Goal: Task Accomplishment & Management: Use online tool/utility

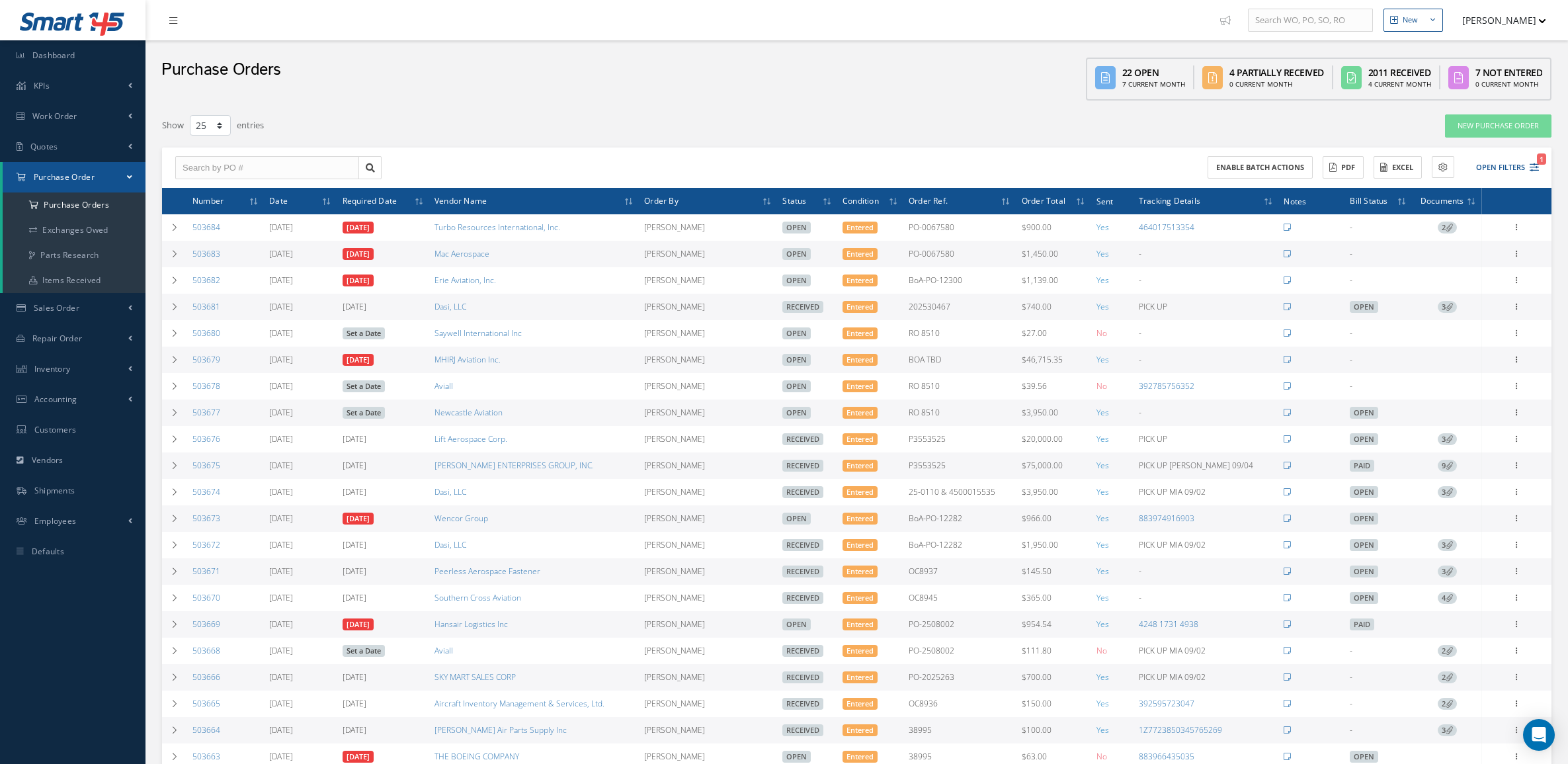
select select "25"
click at [1447, 468] on icon at bounding box center [1449, 465] width 7 height 7
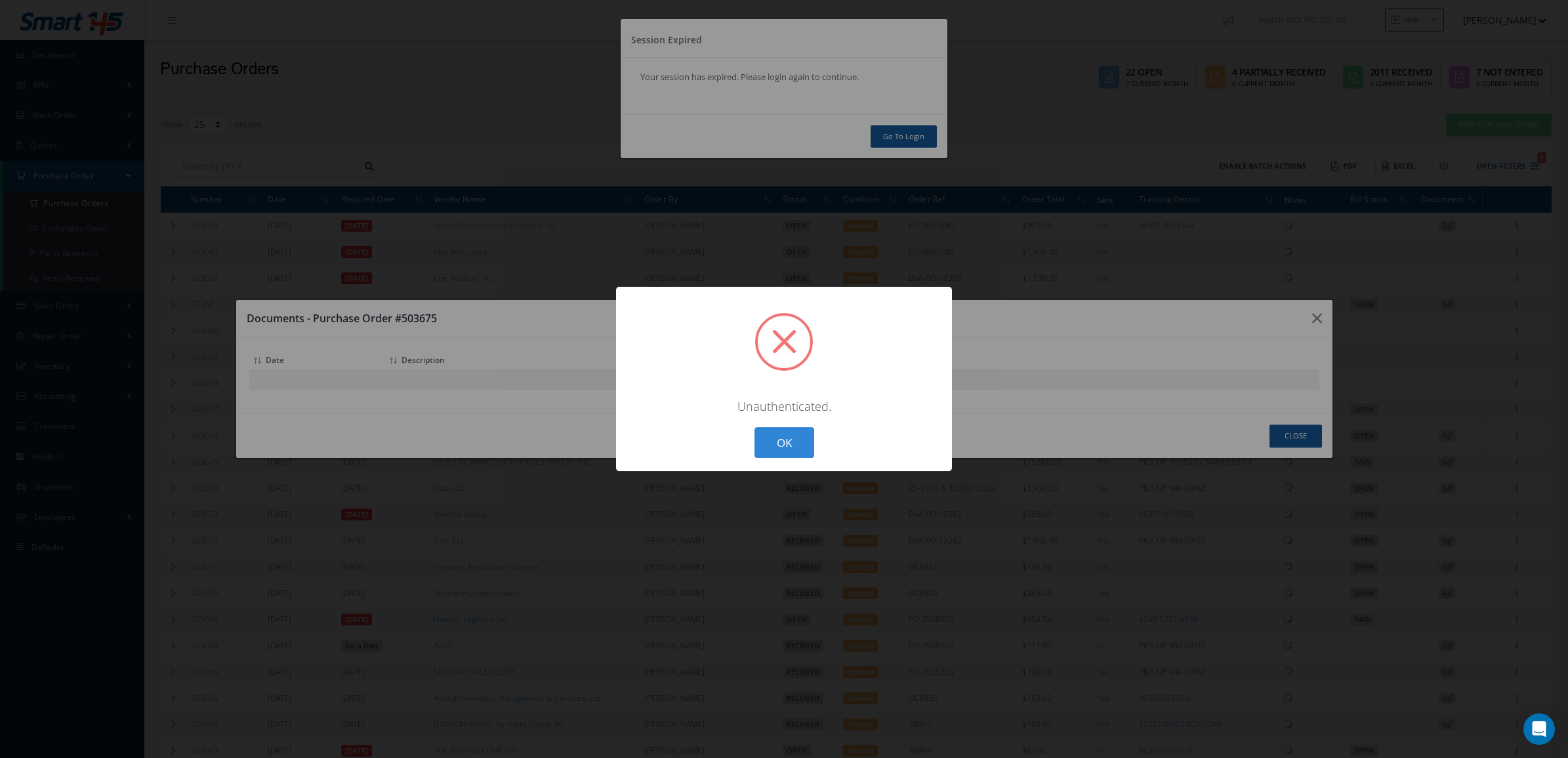
click at [920, 135] on div "? ! i × Unauthenticated. OK Cancel" at bounding box center [784, 379] width 1568 height 758
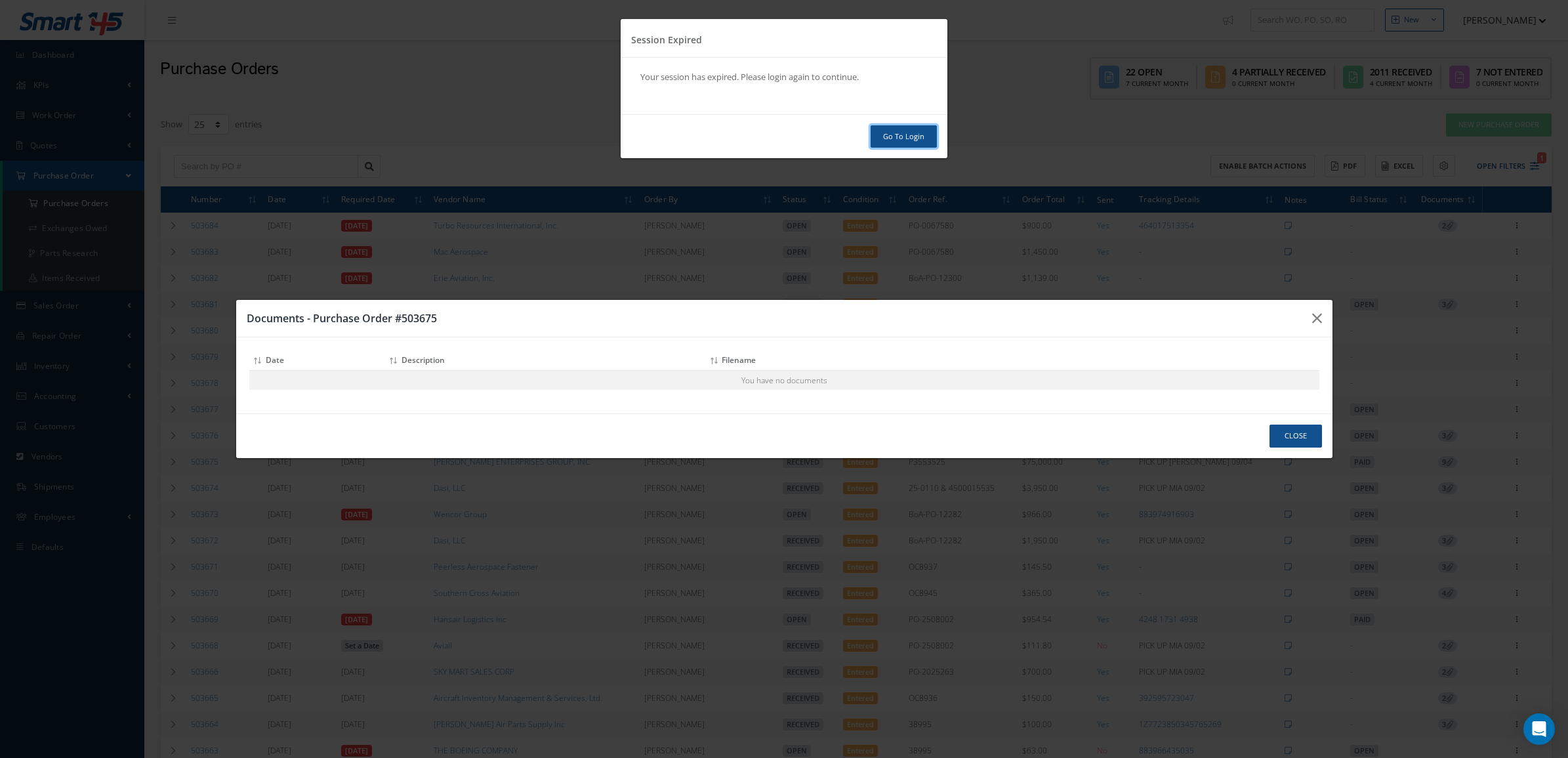
click at [906, 133] on link "Go To Login" at bounding box center [904, 136] width 67 height 23
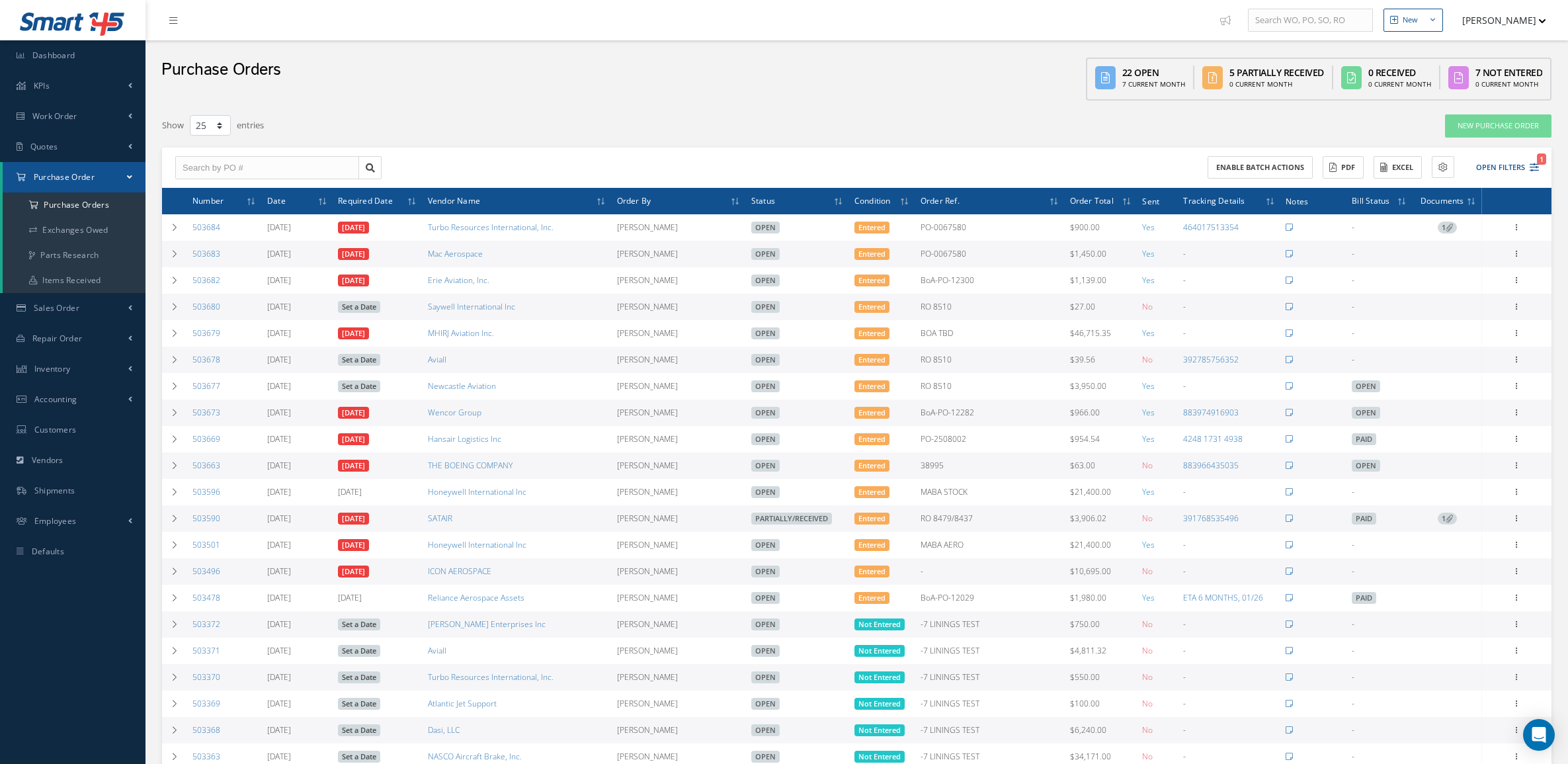
select select "25"
click at [70, 205] on a=1&status_id=2&status_id=3&status_id=5&collapsedFilters"] "Purchase Orders" at bounding box center [74, 205] width 142 height 25
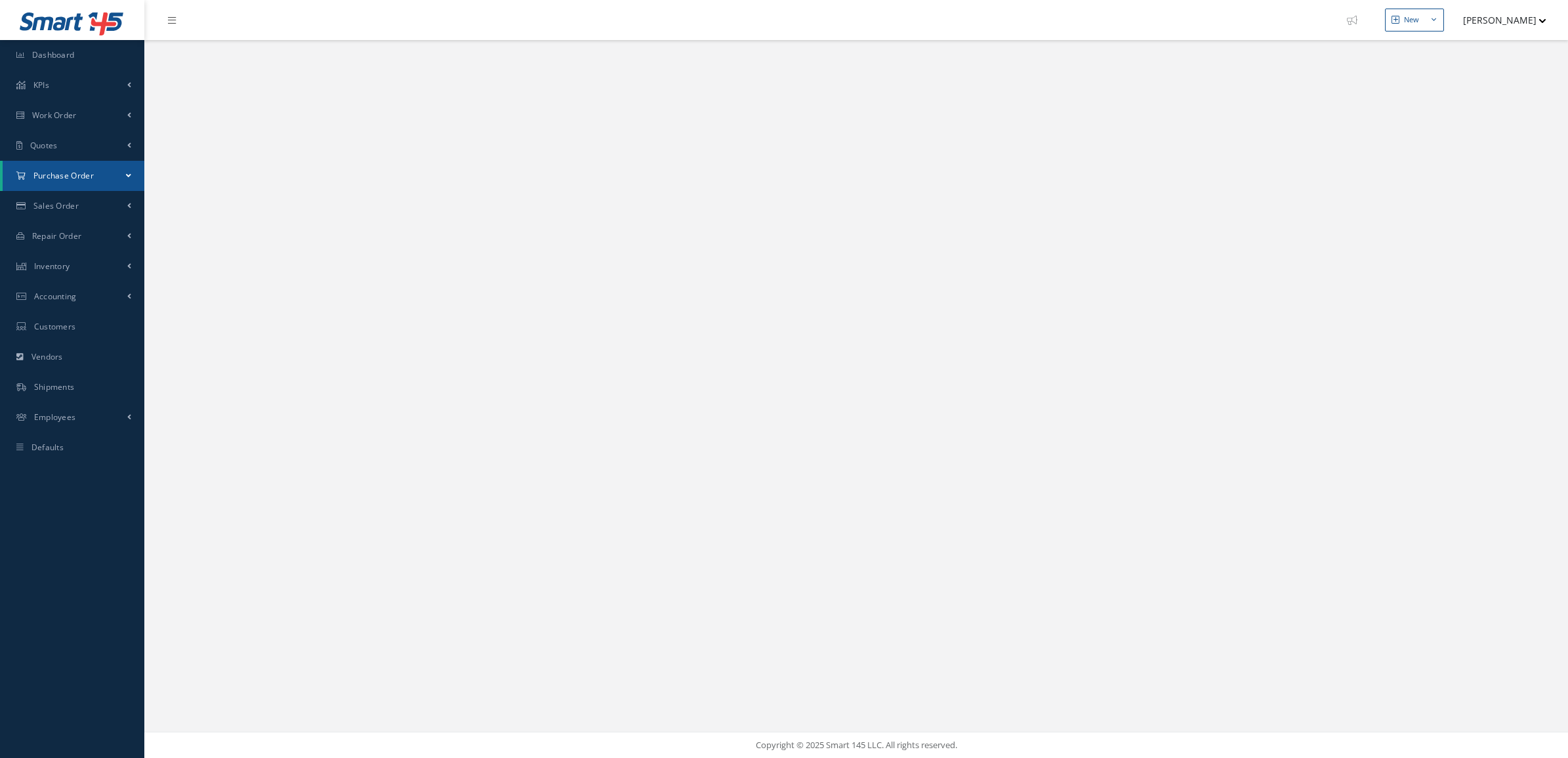
select select "25"
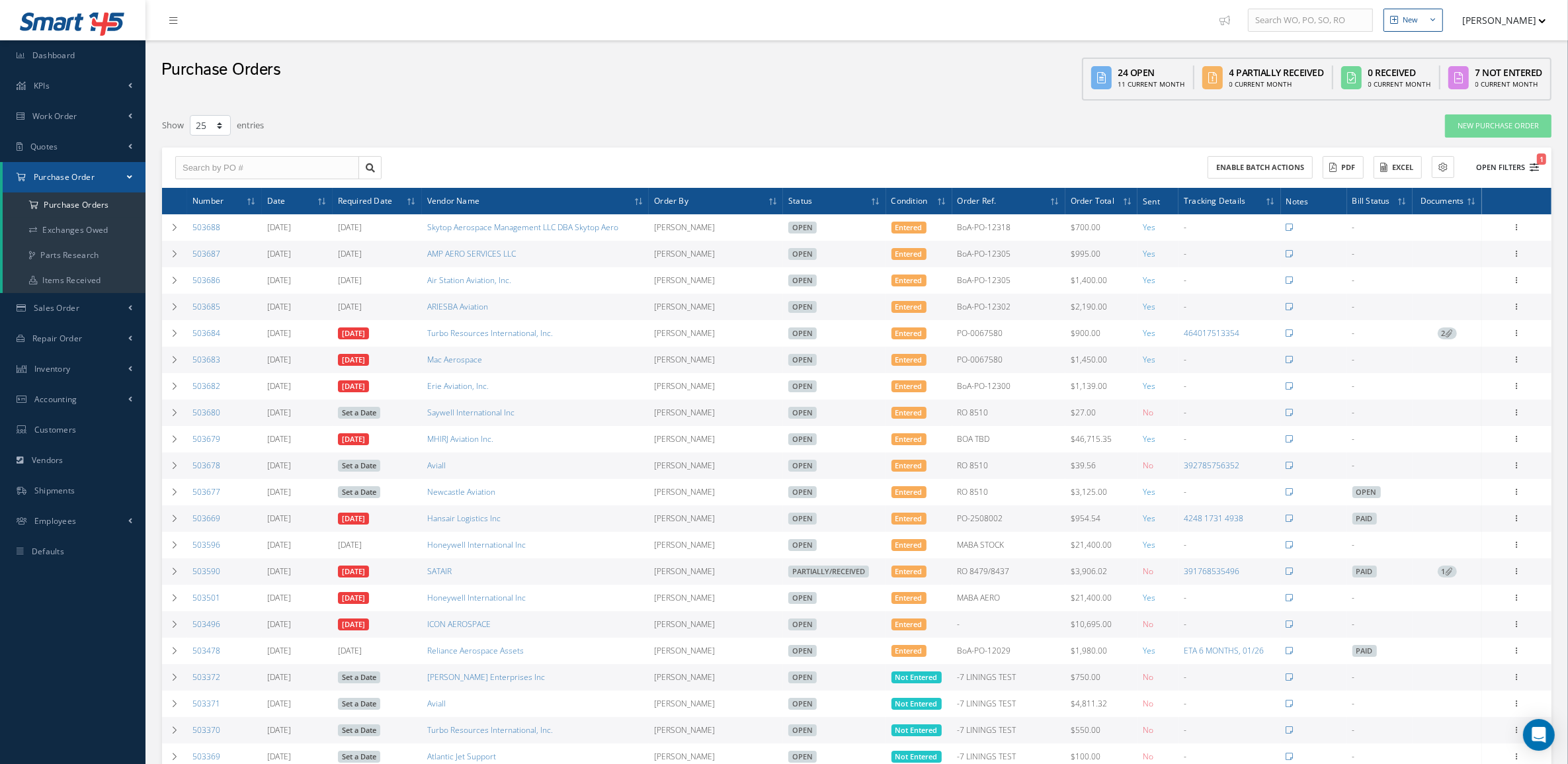
click at [1479, 166] on button "Open Filters 1" at bounding box center [1502, 167] width 75 height 22
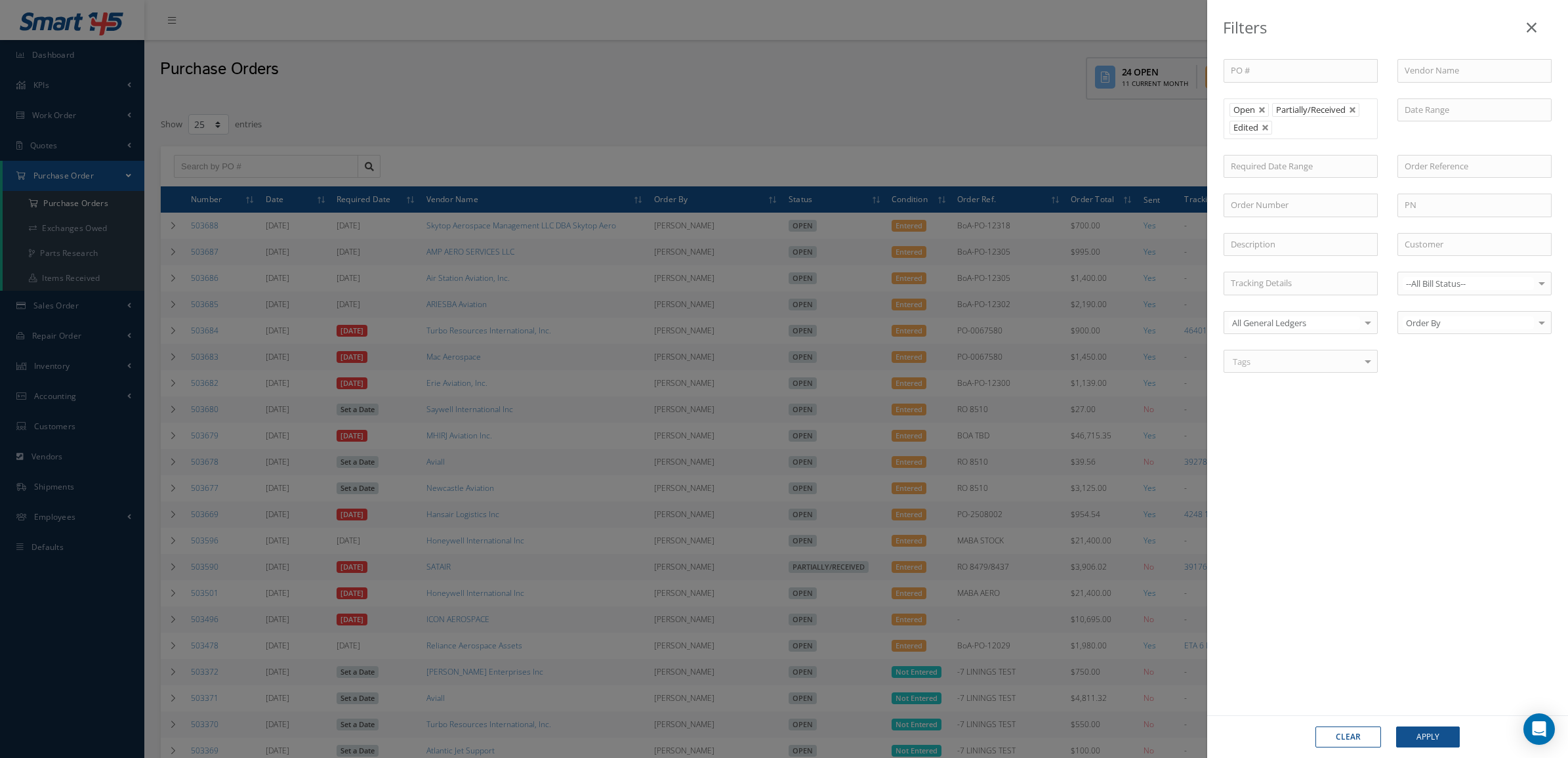
click at [1361, 735] on button "Clear" at bounding box center [1348, 737] width 66 height 21
type input "All Status"
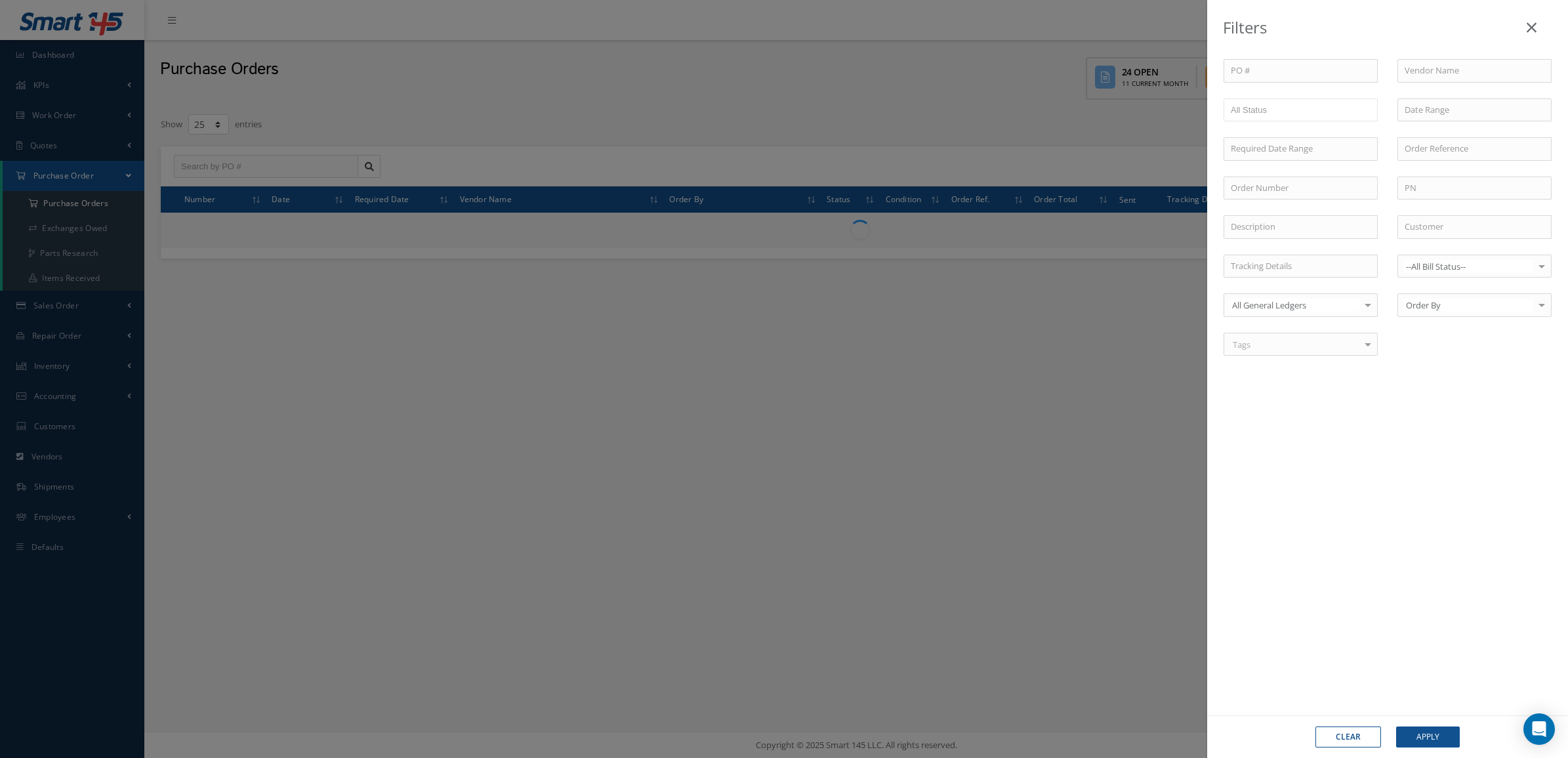
click at [637, 74] on div "Filters PO # Vendor Name Open Partially/Received Received Canceled Edited All S…" at bounding box center [784, 379] width 1568 height 758
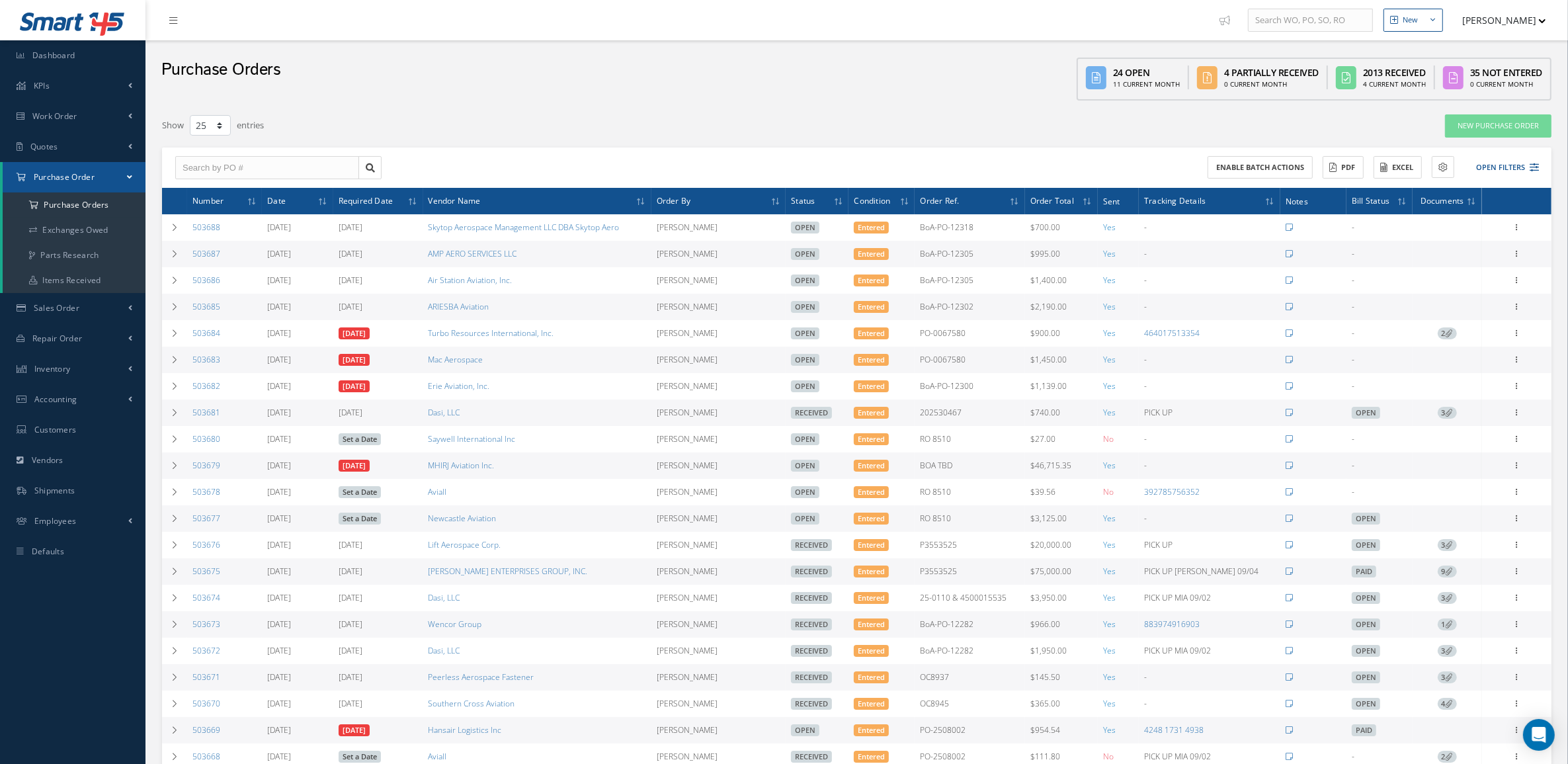
click at [1448, 575] on icon at bounding box center [1449, 571] width 7 height 7
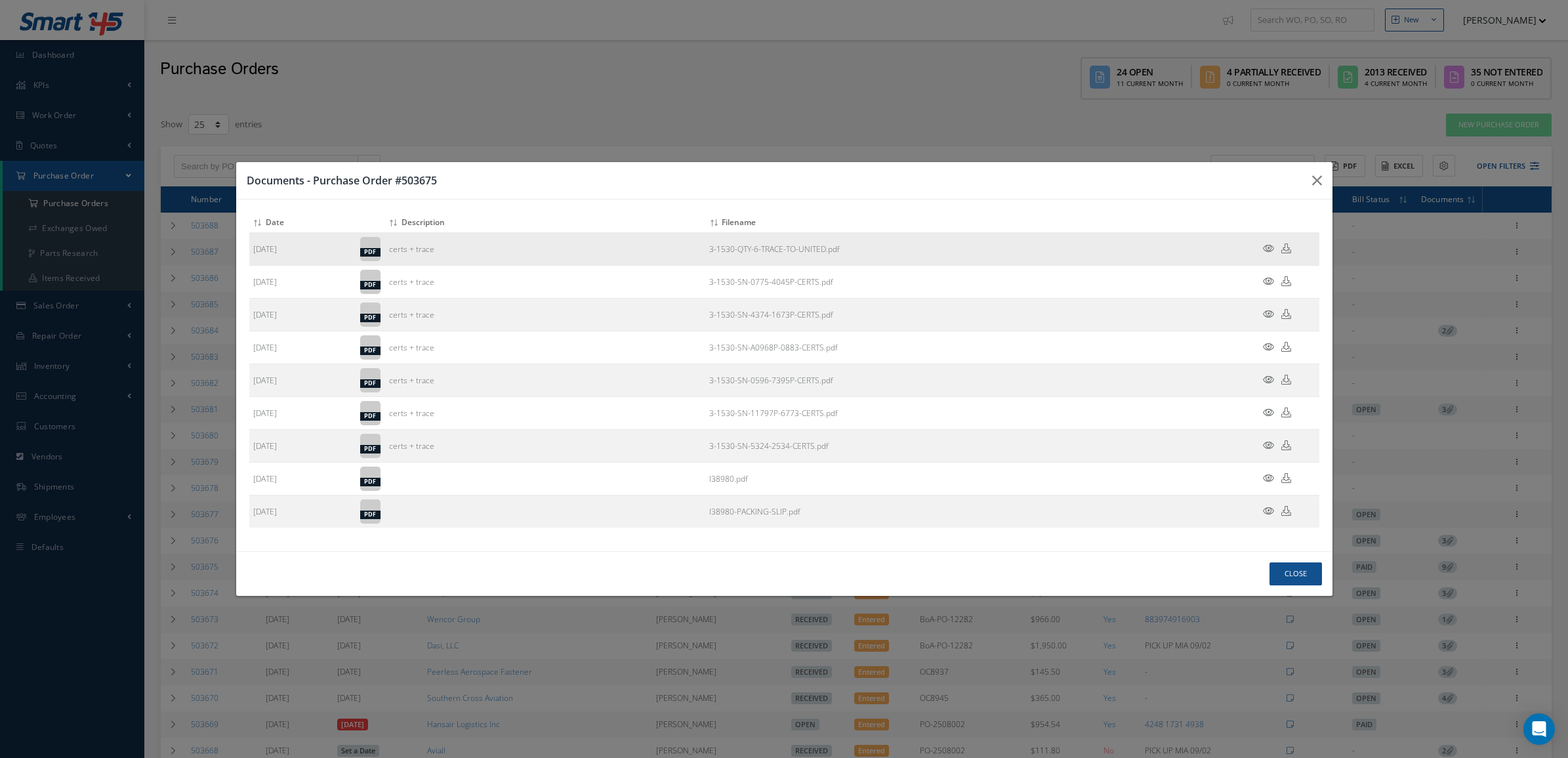
click at [1270, 245] on icon at bounding box center [1268, 249] width 11 height 10
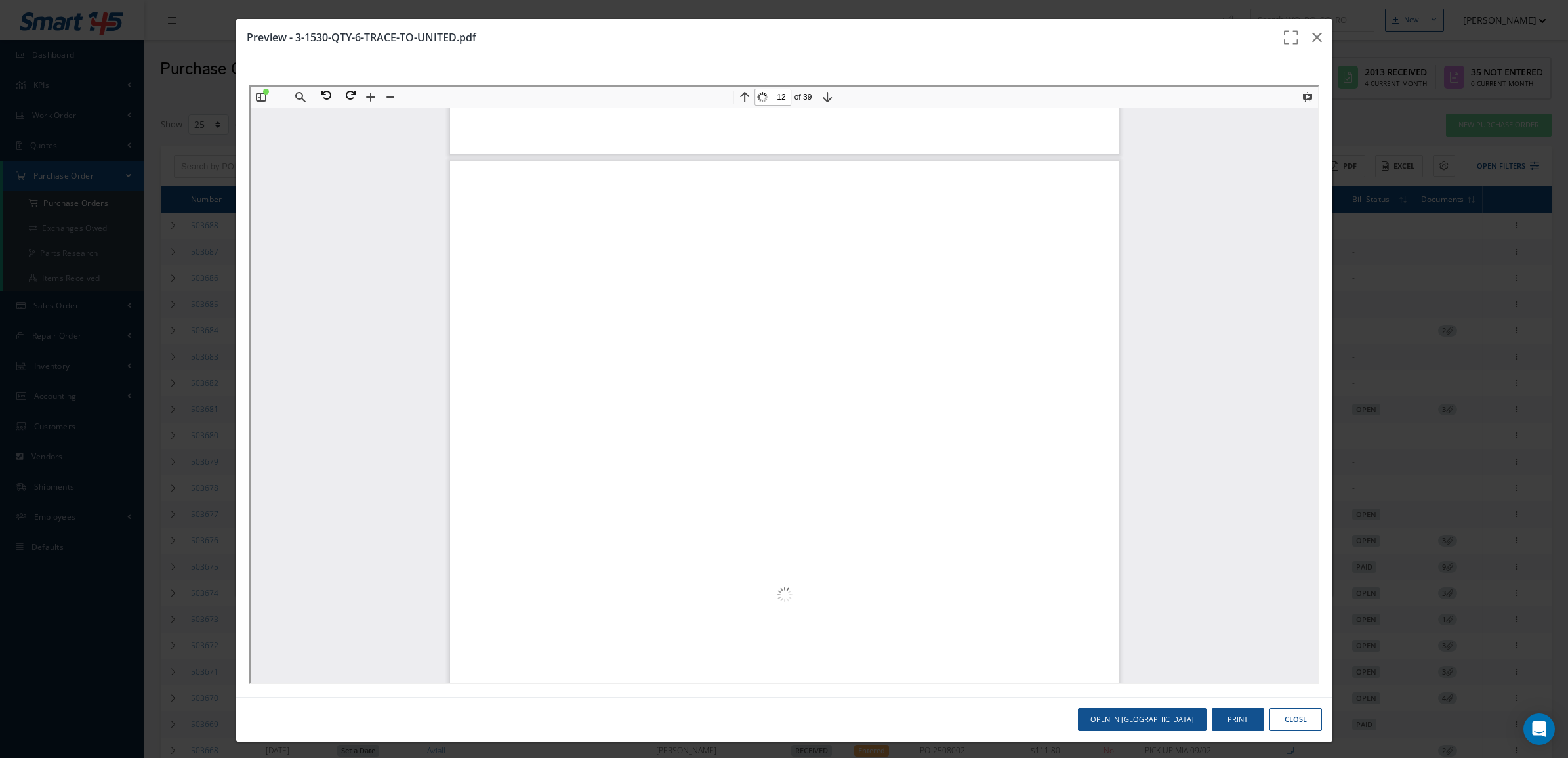
scroll to position [6556, 0]
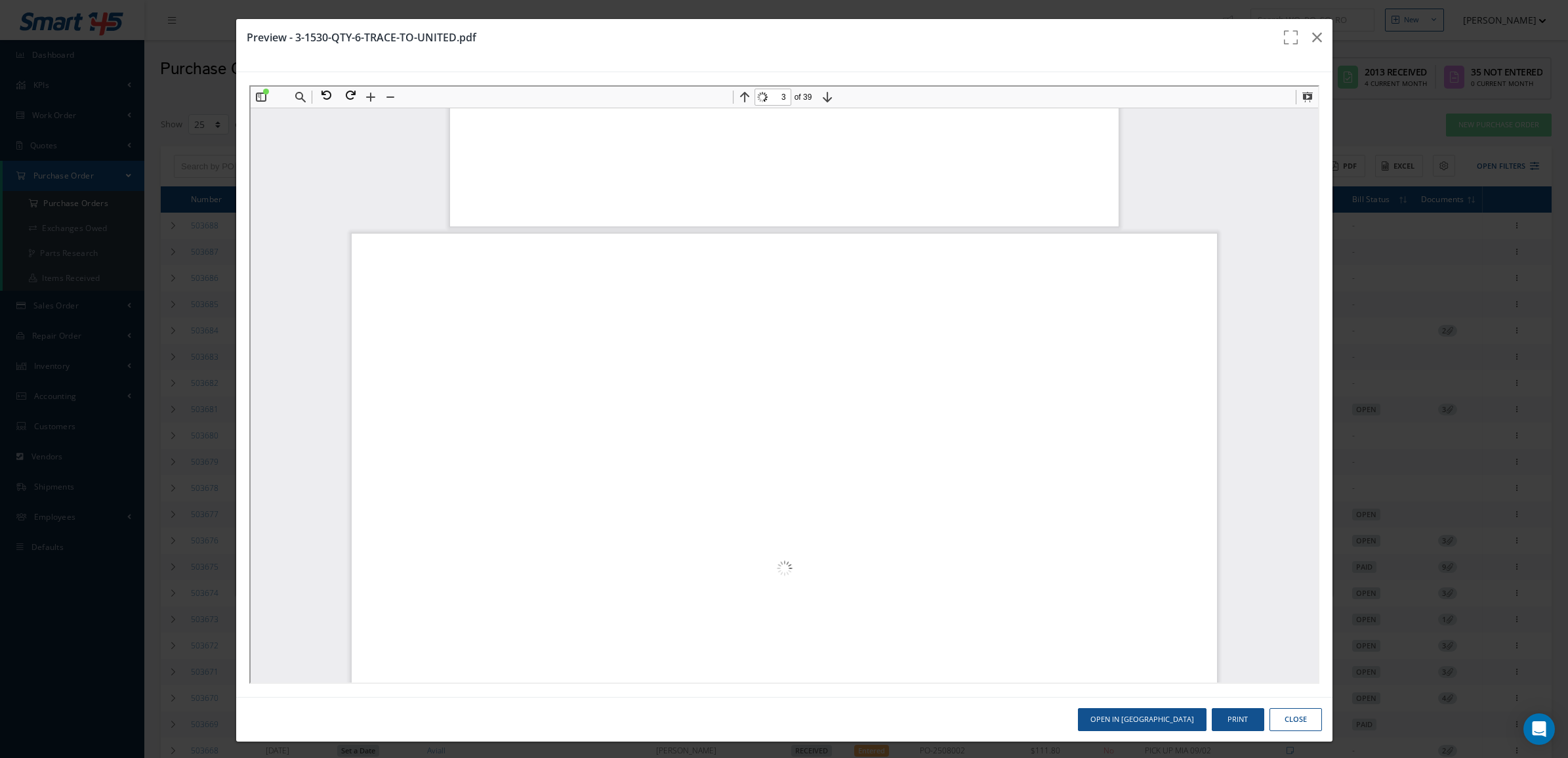
type input "1"
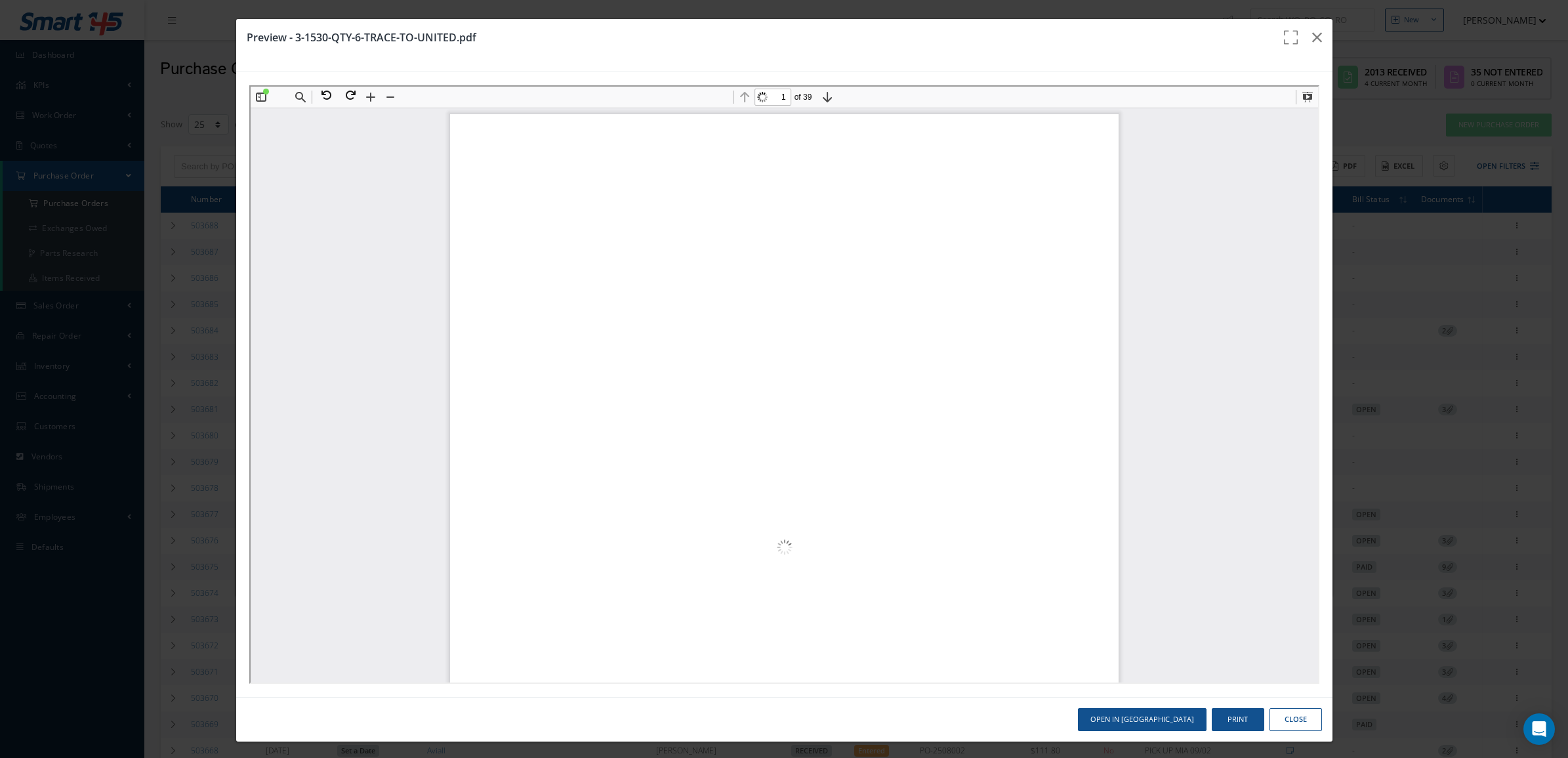
drag, startPoint x: 1301, startPoint y: 201, endPoint x: 1548, endPoint y: 168, distance: 249.2
click at [1228, 721] on button "Print" at bounding box center [1238, 720] width 53 height 23
click at [1222, 724] on button "Print" at bounding box center [1238, 720] width 53 height 23
click at [1312, 38] on icon "button" at bounding box center [1317, 37] width 10 height 15
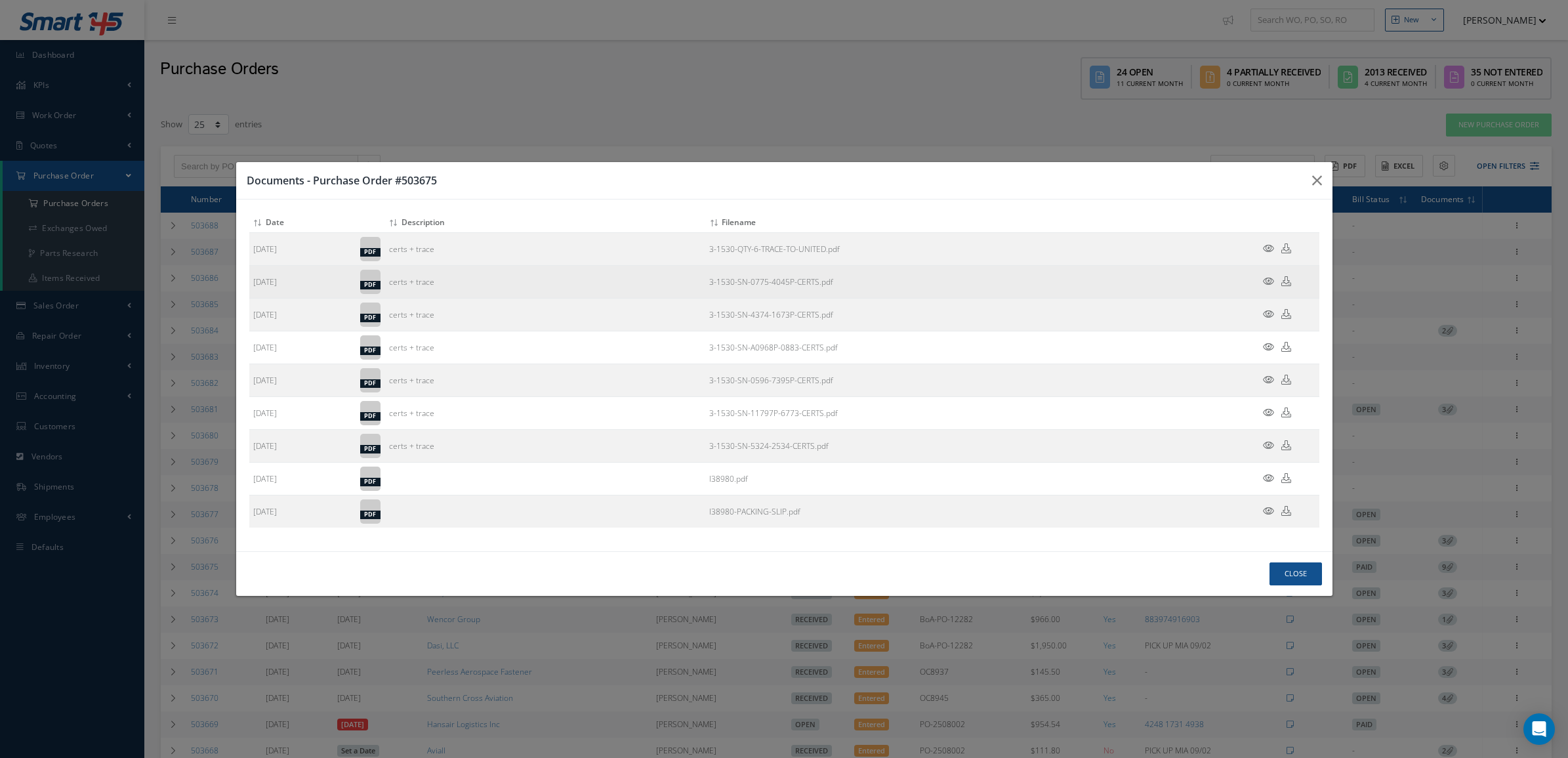
click at [1271, 281] on icon at bounding box center [1268, 281] width 11 height 10
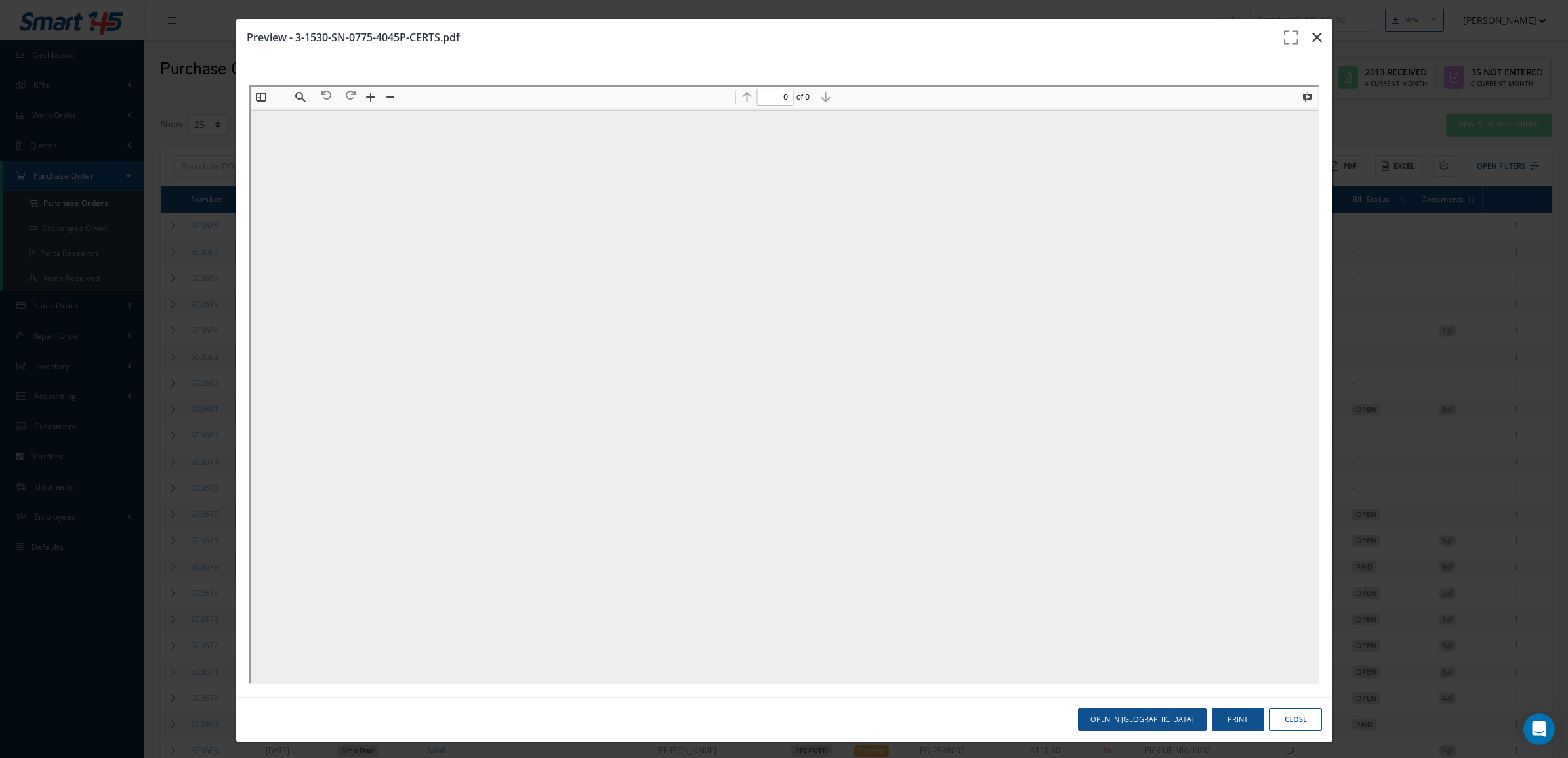
type input "1"
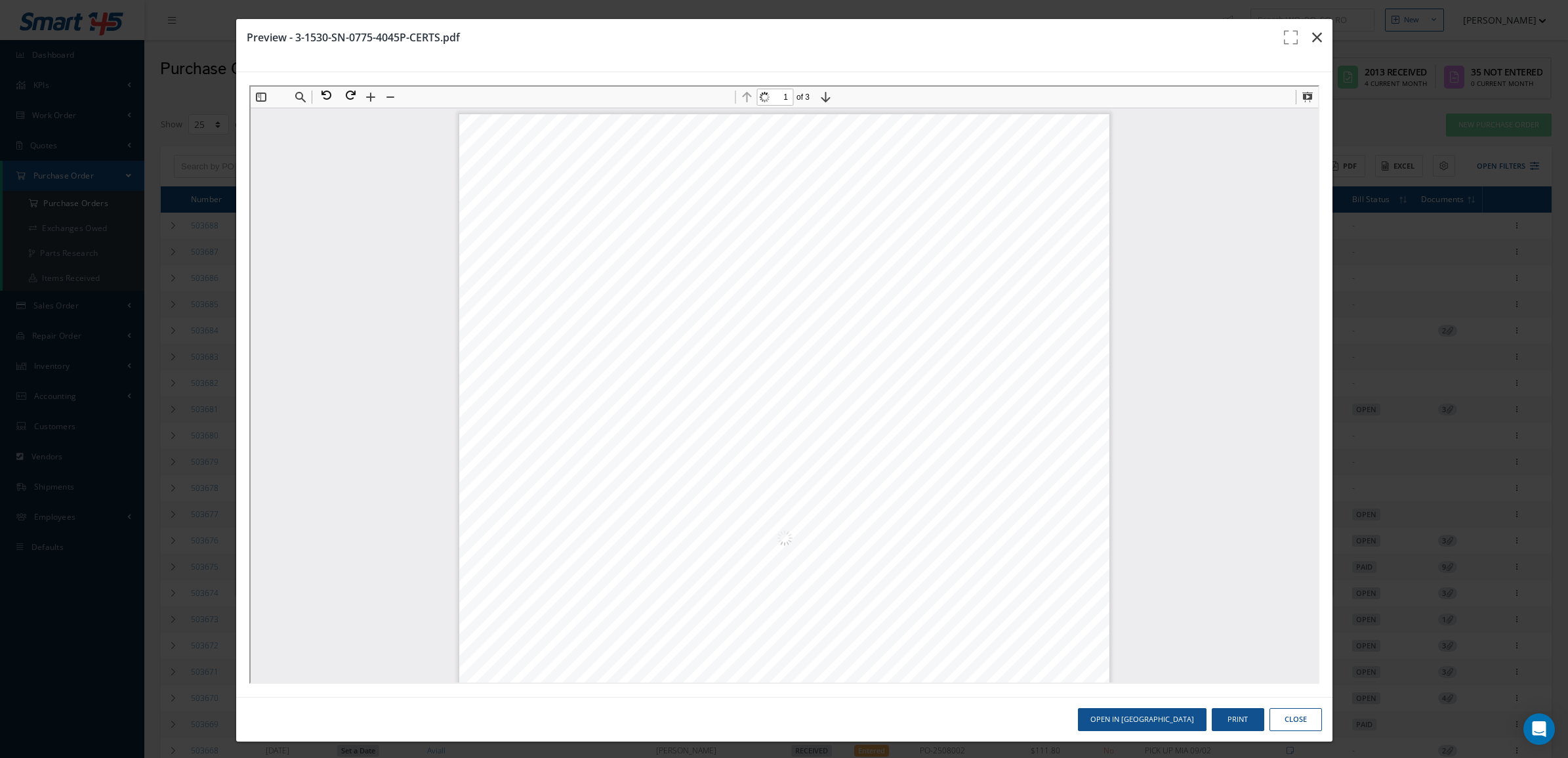
scroll to position [6, 0]
click at [1312, 34] on icon "button" at bounding box center [1317, 37] width 10 height 15
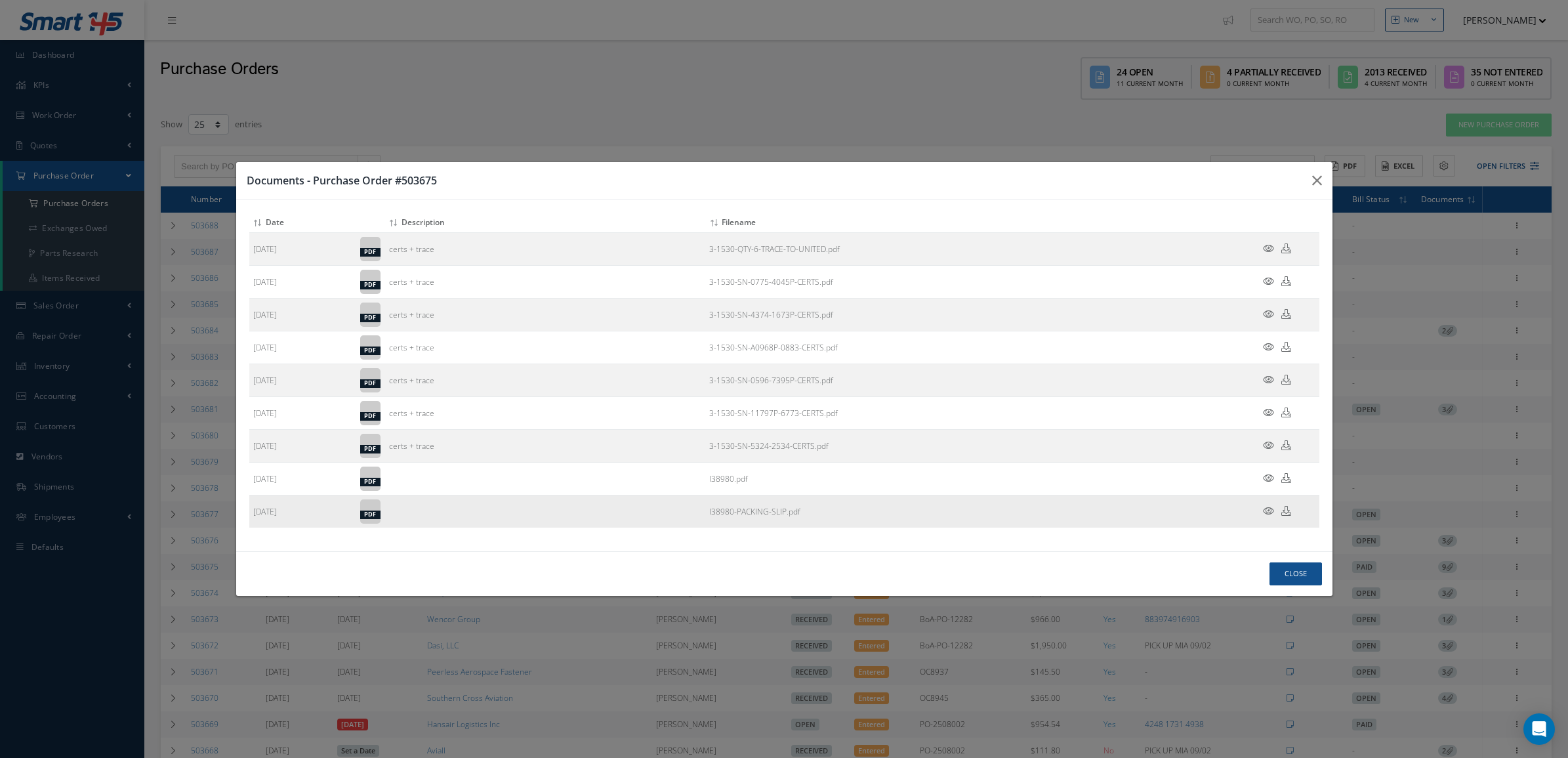
click at [1268, 509] on icon at bounding box center [1268, 511] width 11 height 10
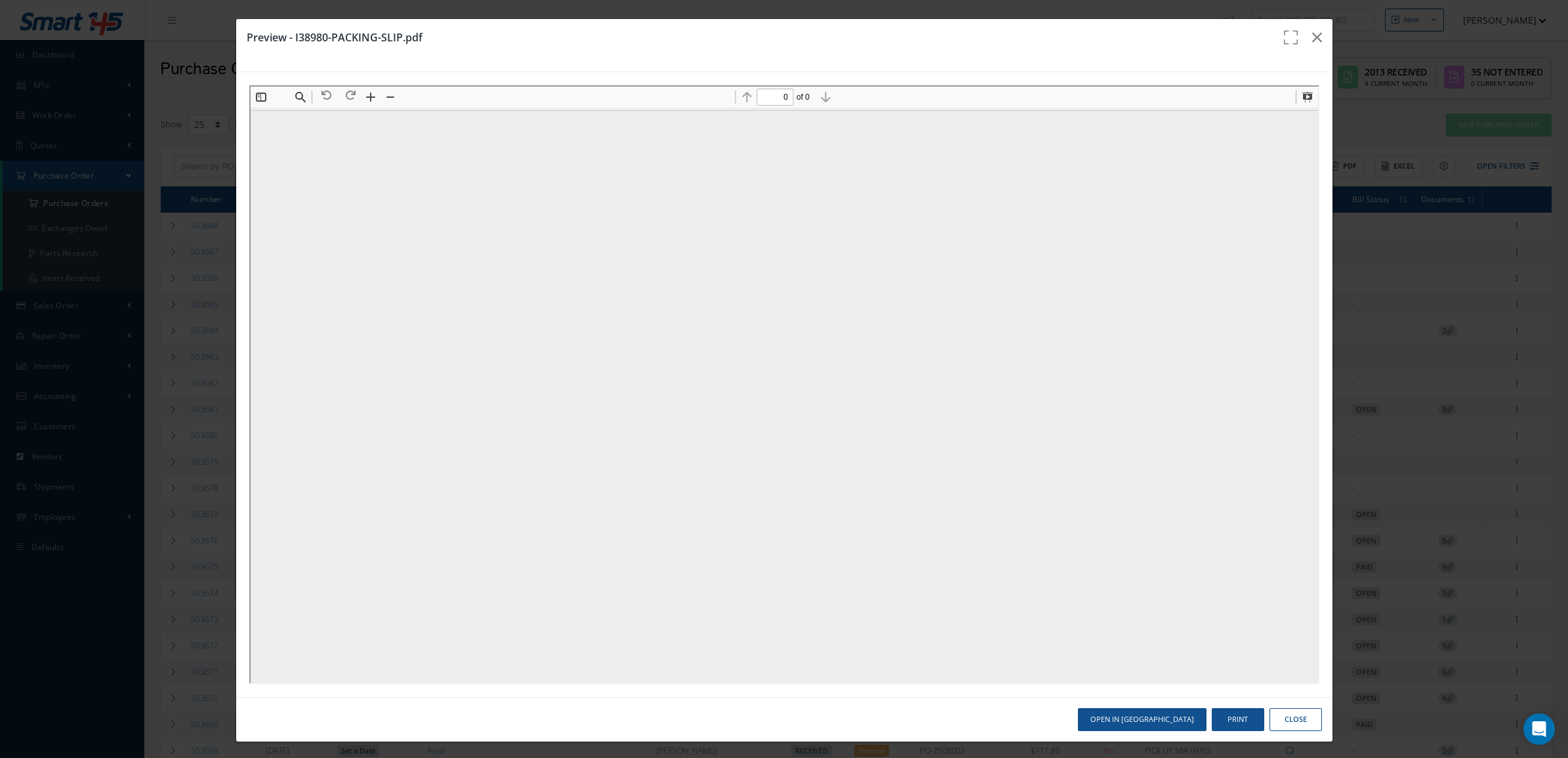
scroll to position [0, 0]
click at [1238, 716] on button "Print" at bounding box center [1238, 720] width 53 height 23
type input "1"
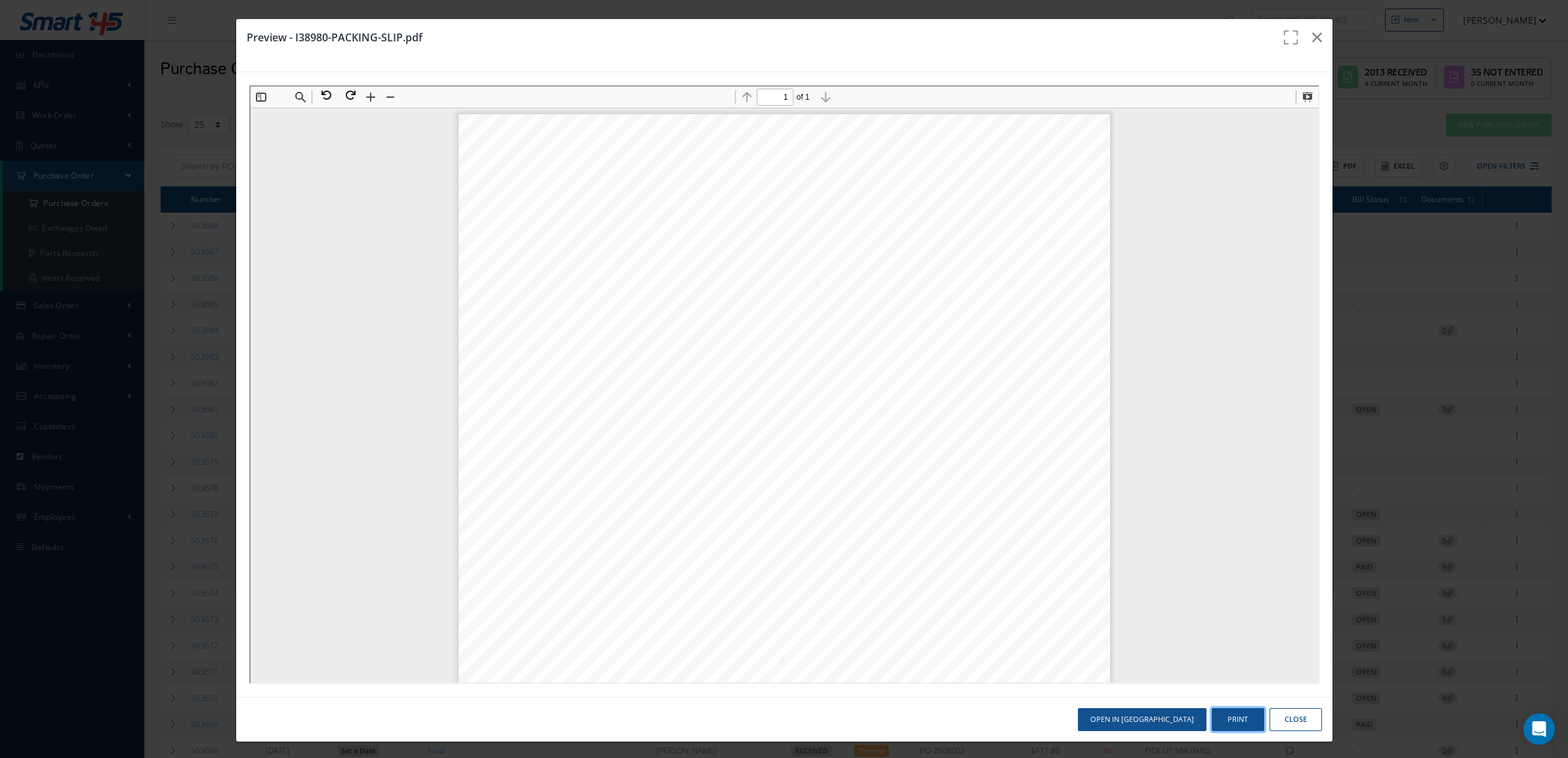
click at [1225, 716] on button "Print" at bounding box center [1238, 720] width 53 height 23
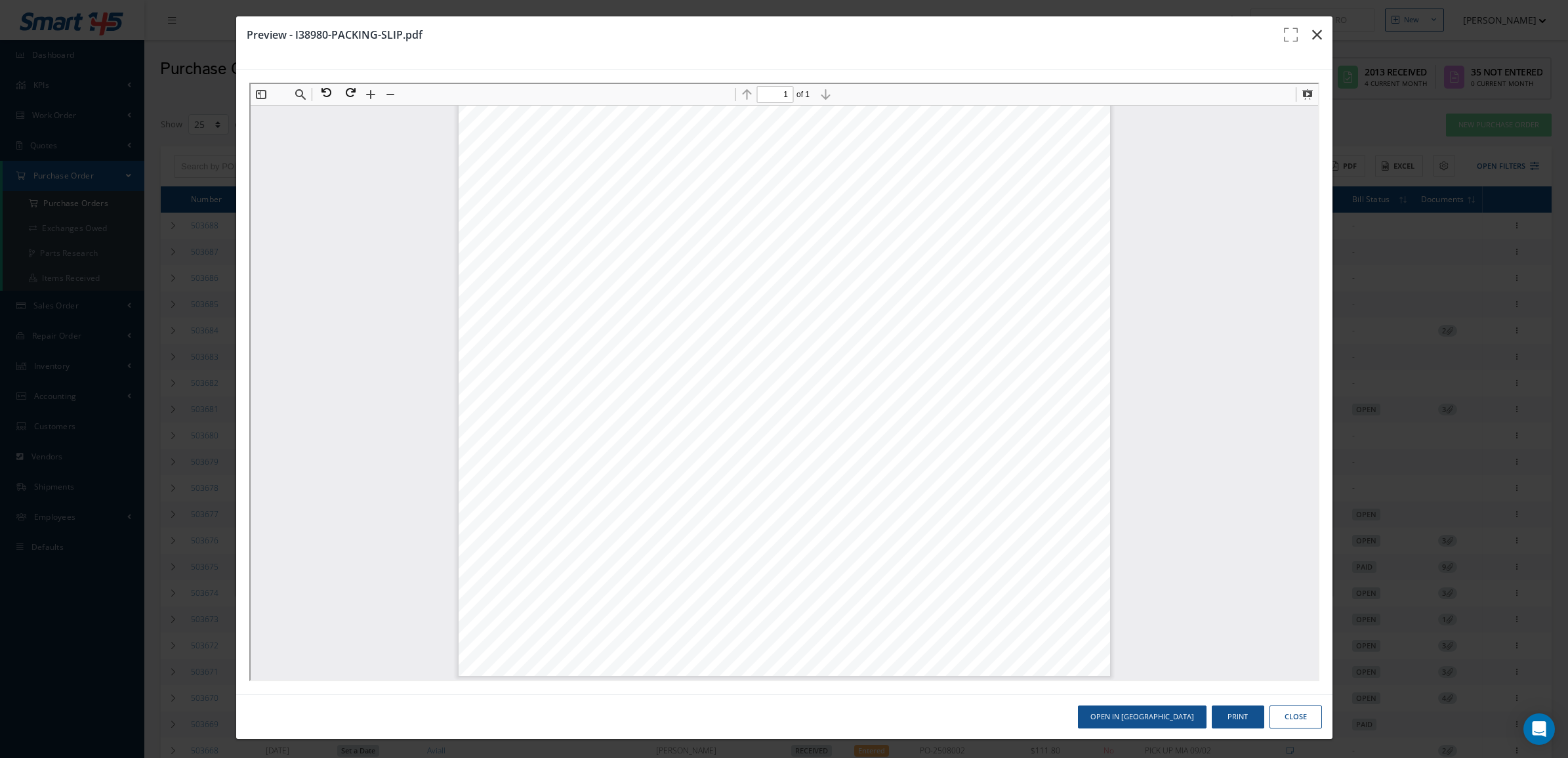
click at [1312, 35] on icon "button" at bounding box center [1317, 34] width 10 height 15
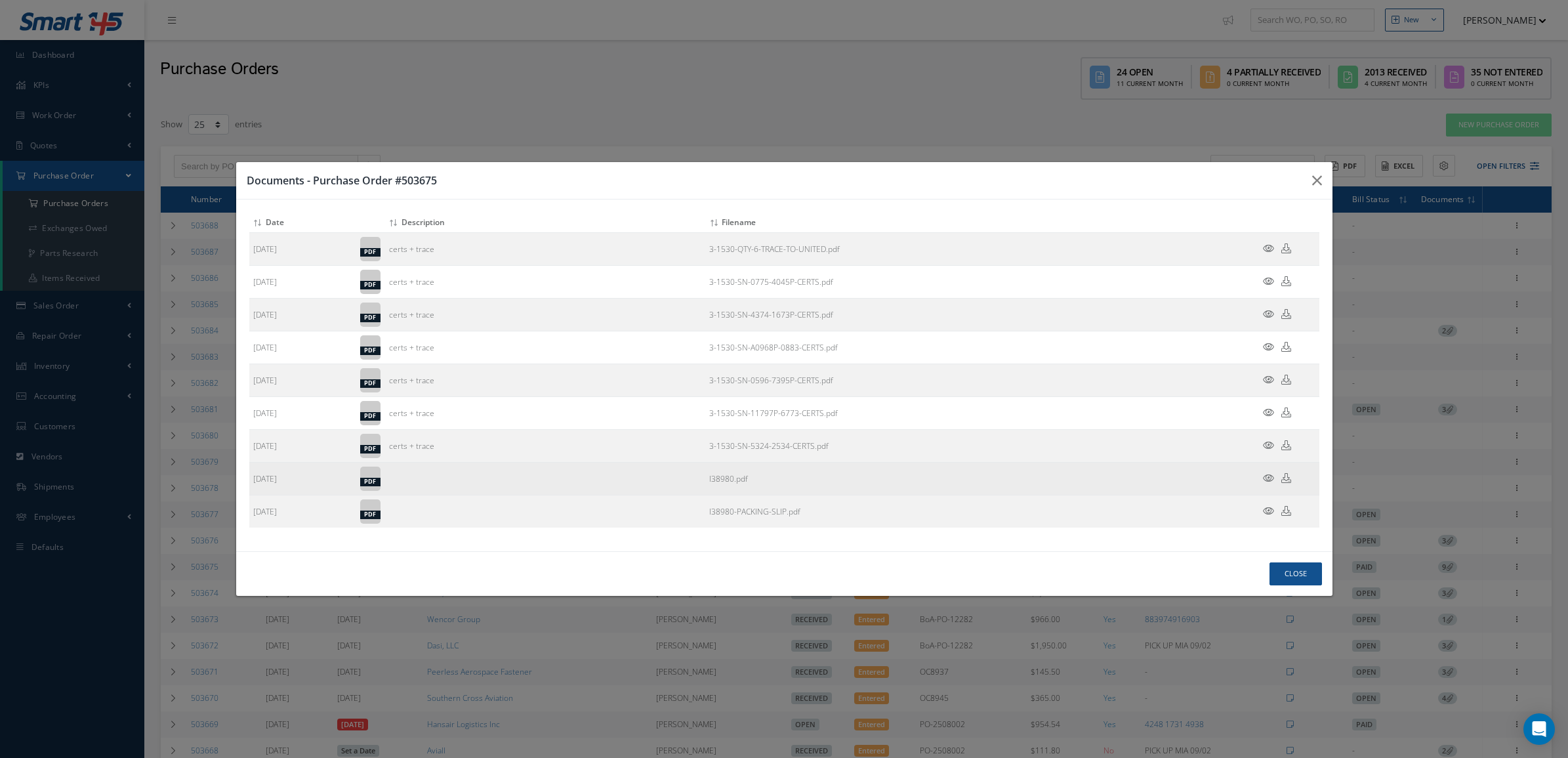
click at [1271, 479] on icon at bounding box center [1268, 478] width 11 height 10
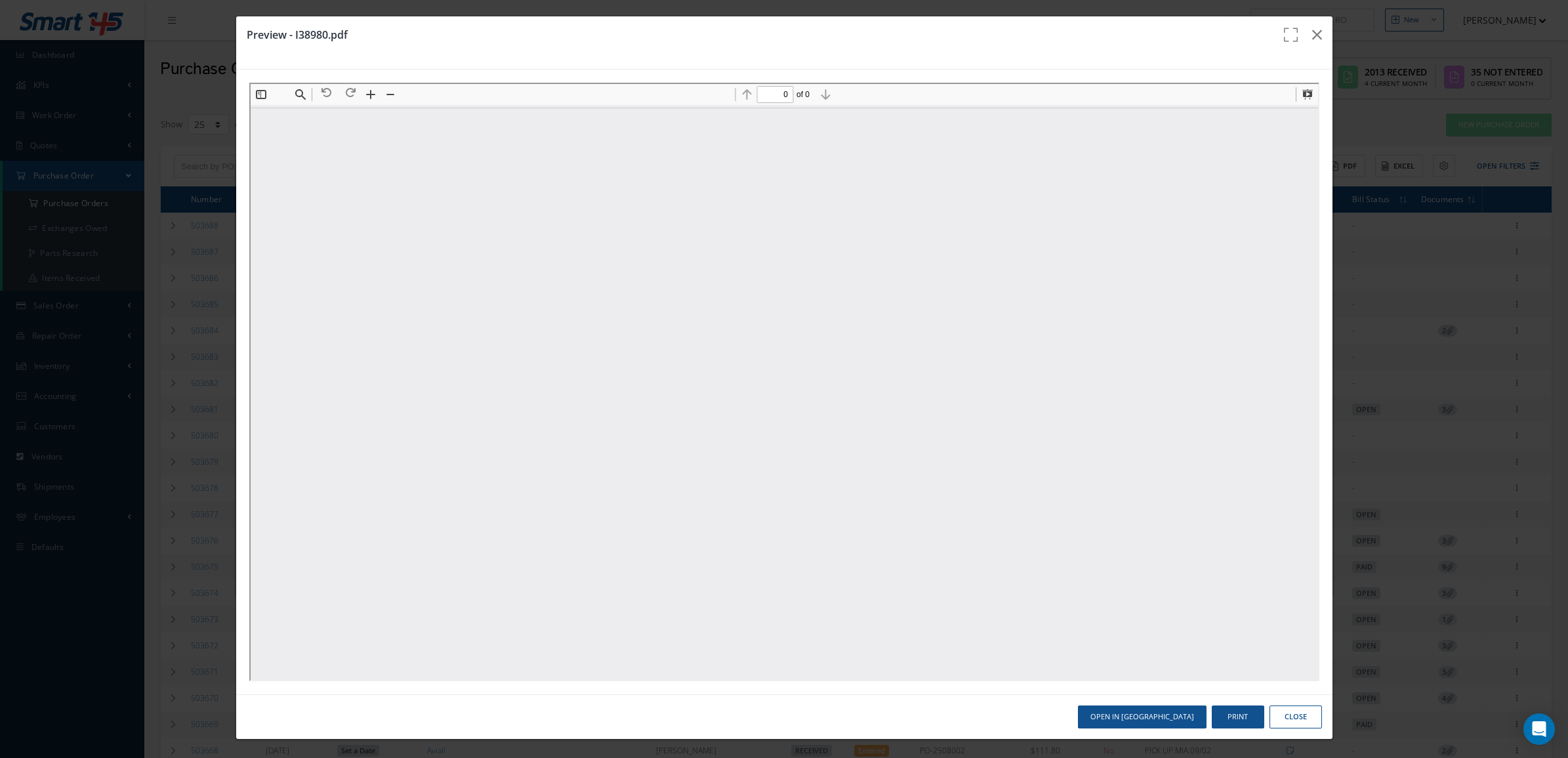
scroll to position [0, 0]
type input "1"
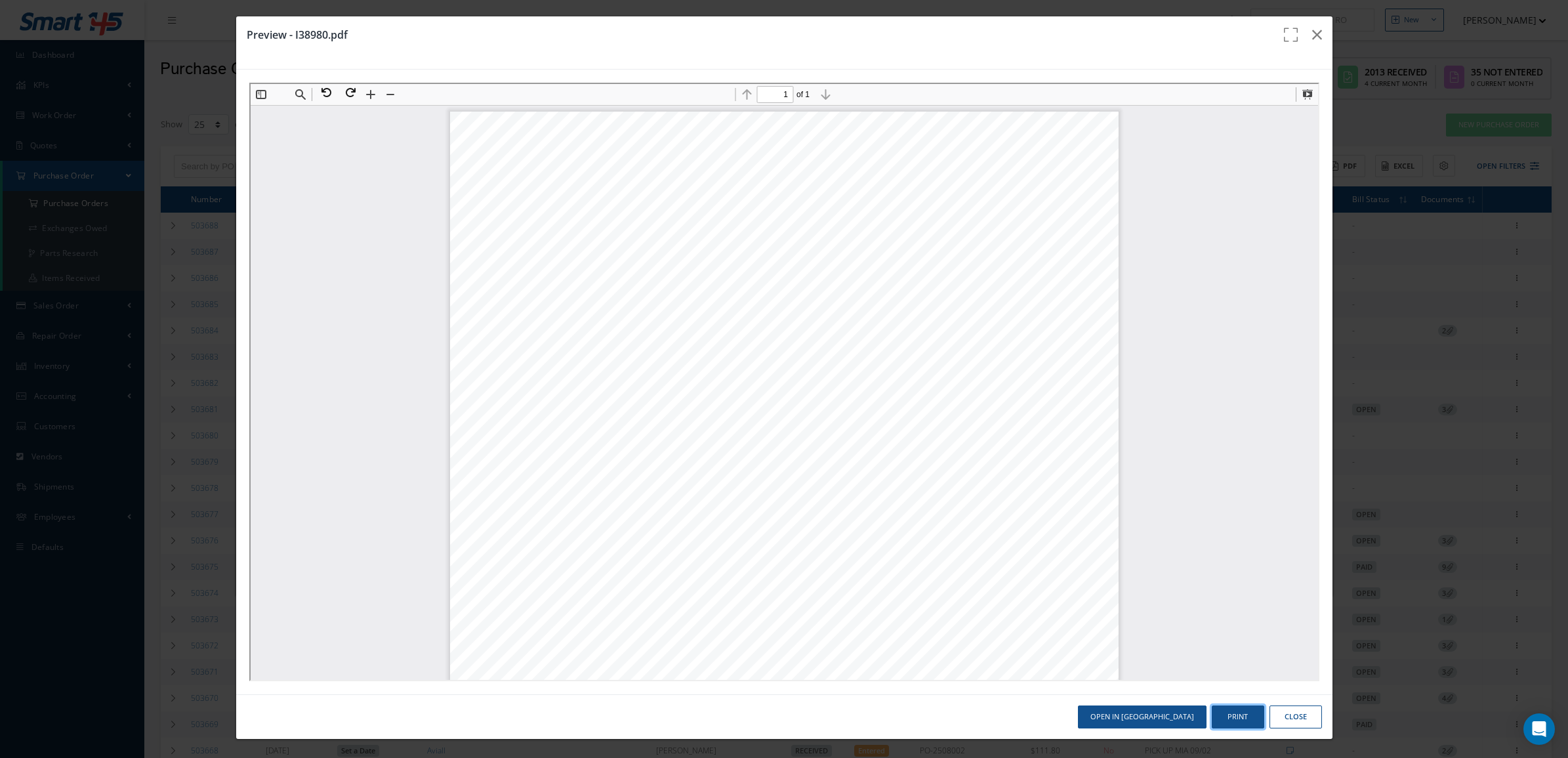
click at [1233, 717] on button "Print" at bounding box center [1238, 717] width 53 height 23
click at [1312, 32] on icon "button" at bounding box center [1317, 34] width 10 height 15
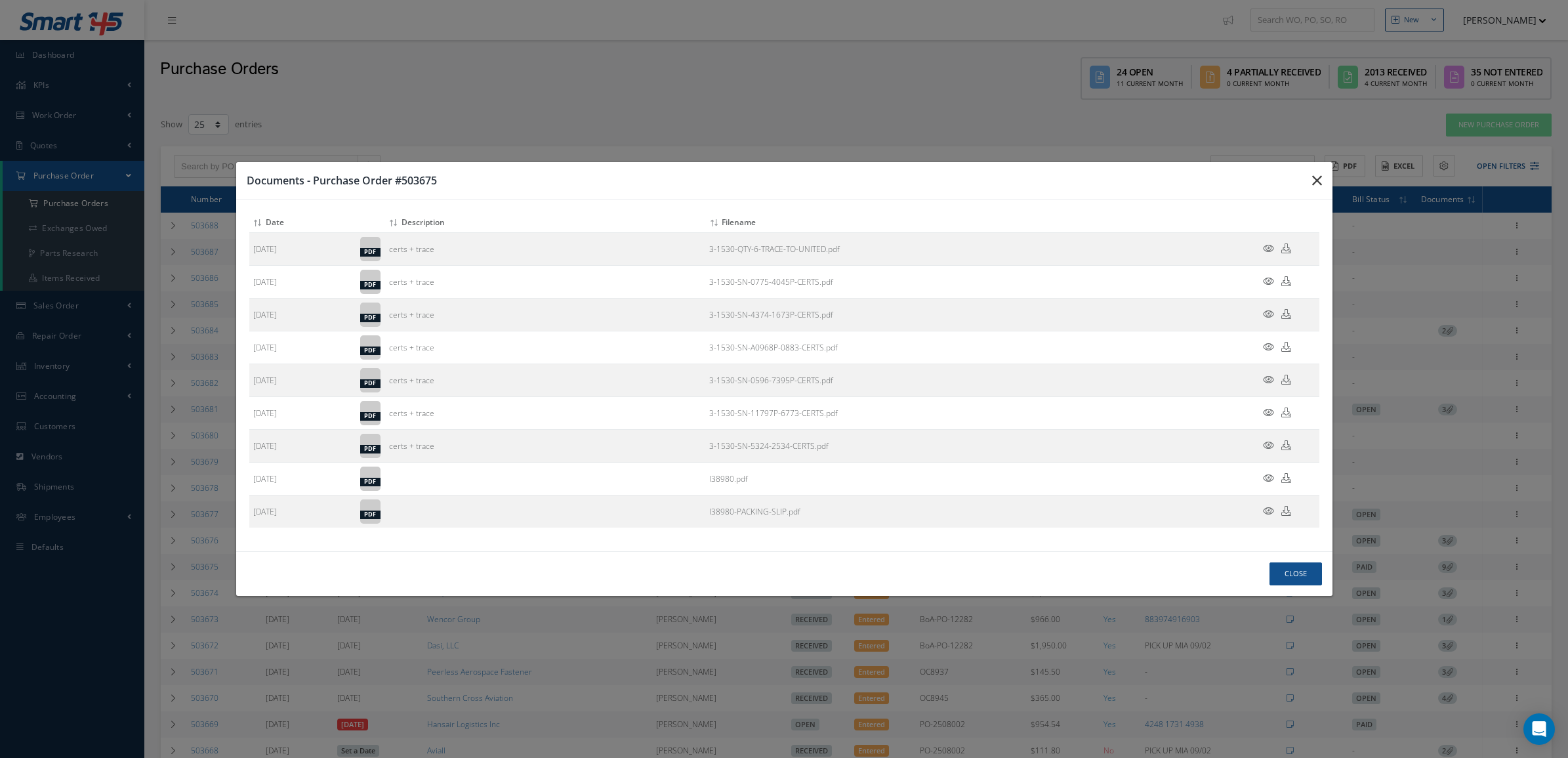
click at [1317, 182] on icon "button" at bounding box center [1317, 180] width 10 height 15
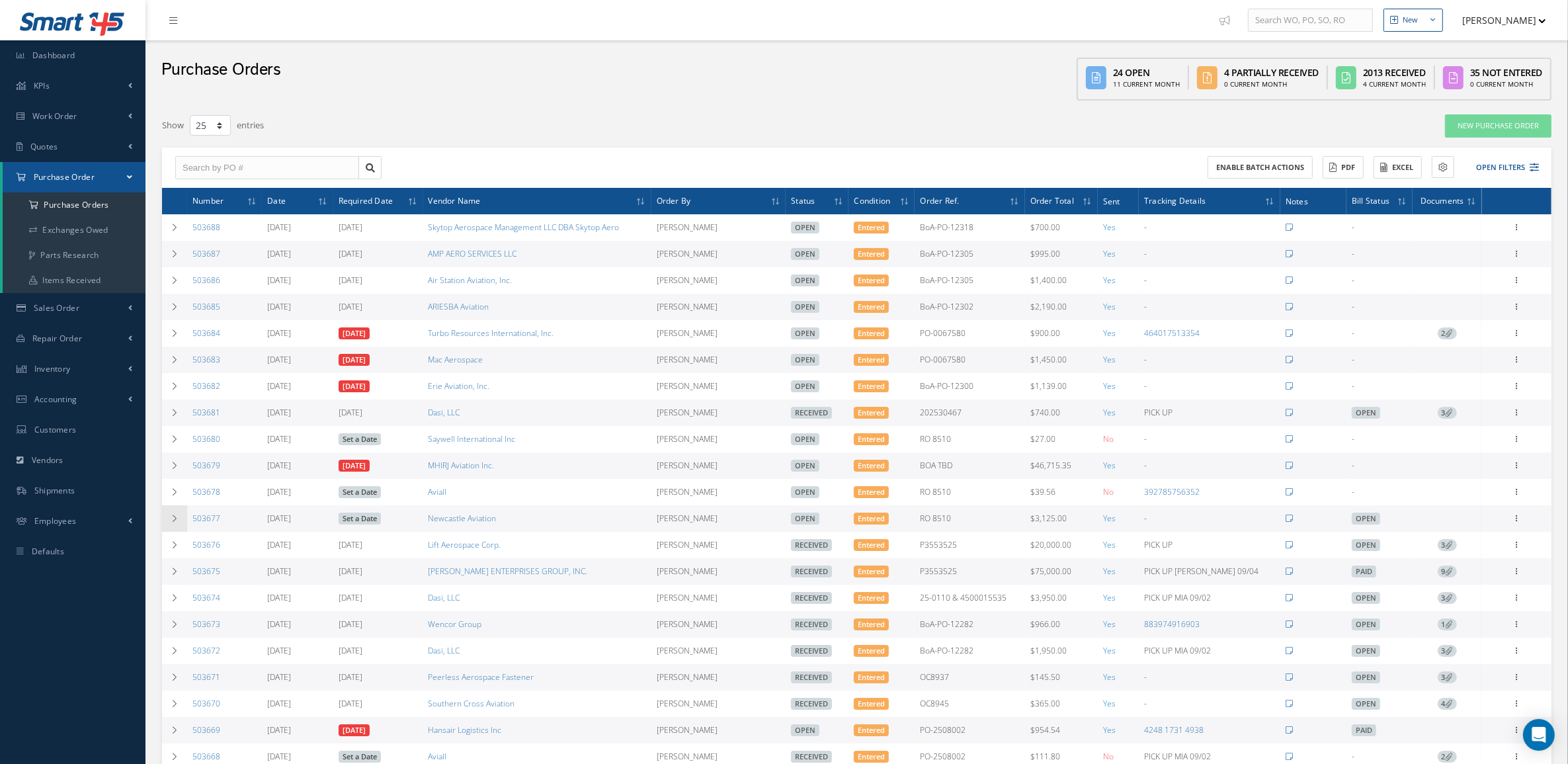
click at [184, 518] on td at bounding box center [174, 518] width 25 height 26
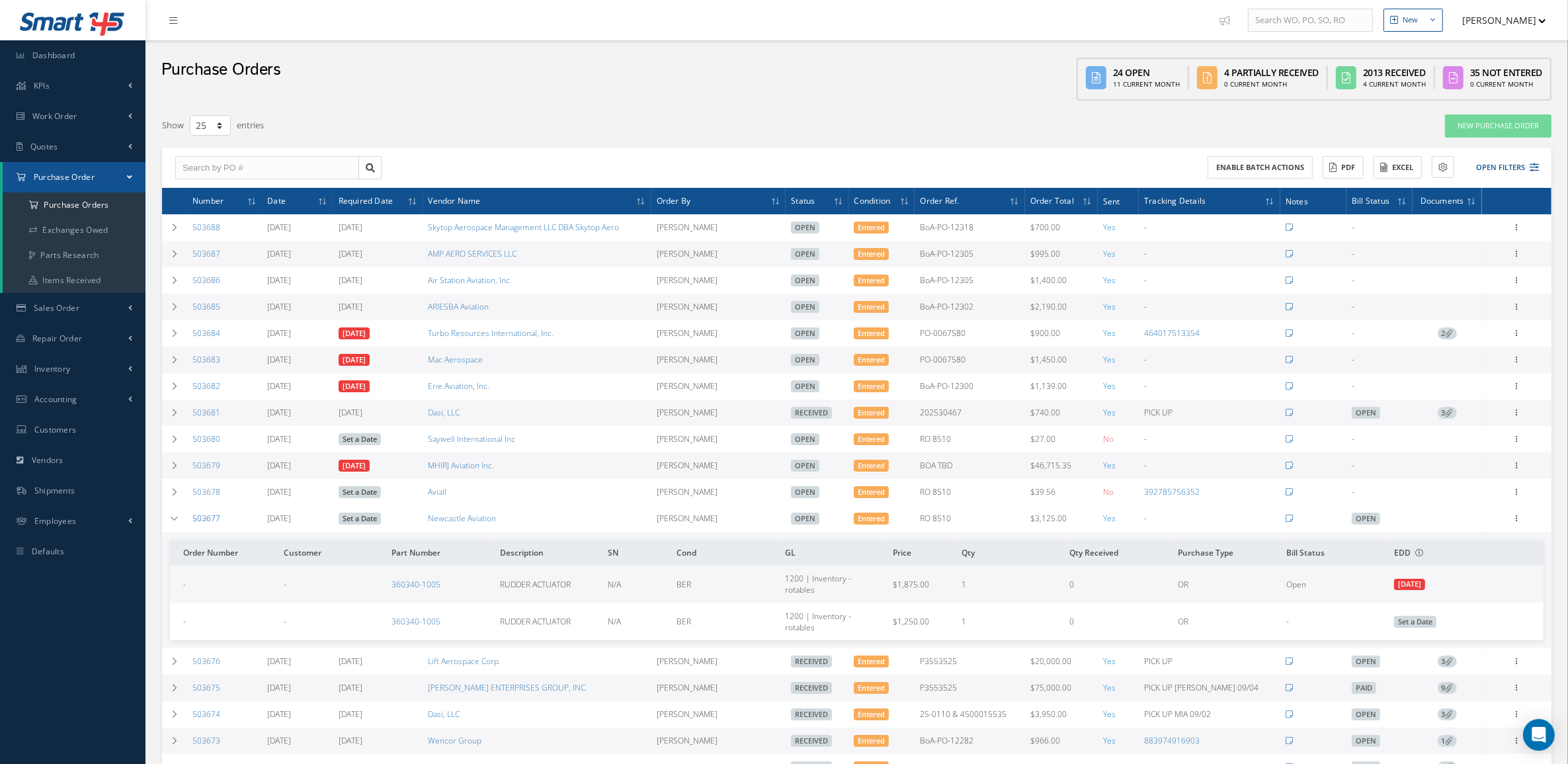
click at [197, 518] on link "503677" at bounding box center [206, 518] width 28 height 11
click at [201, 524] on link "503677" at bounding box center [206, 518] width 28 height 11
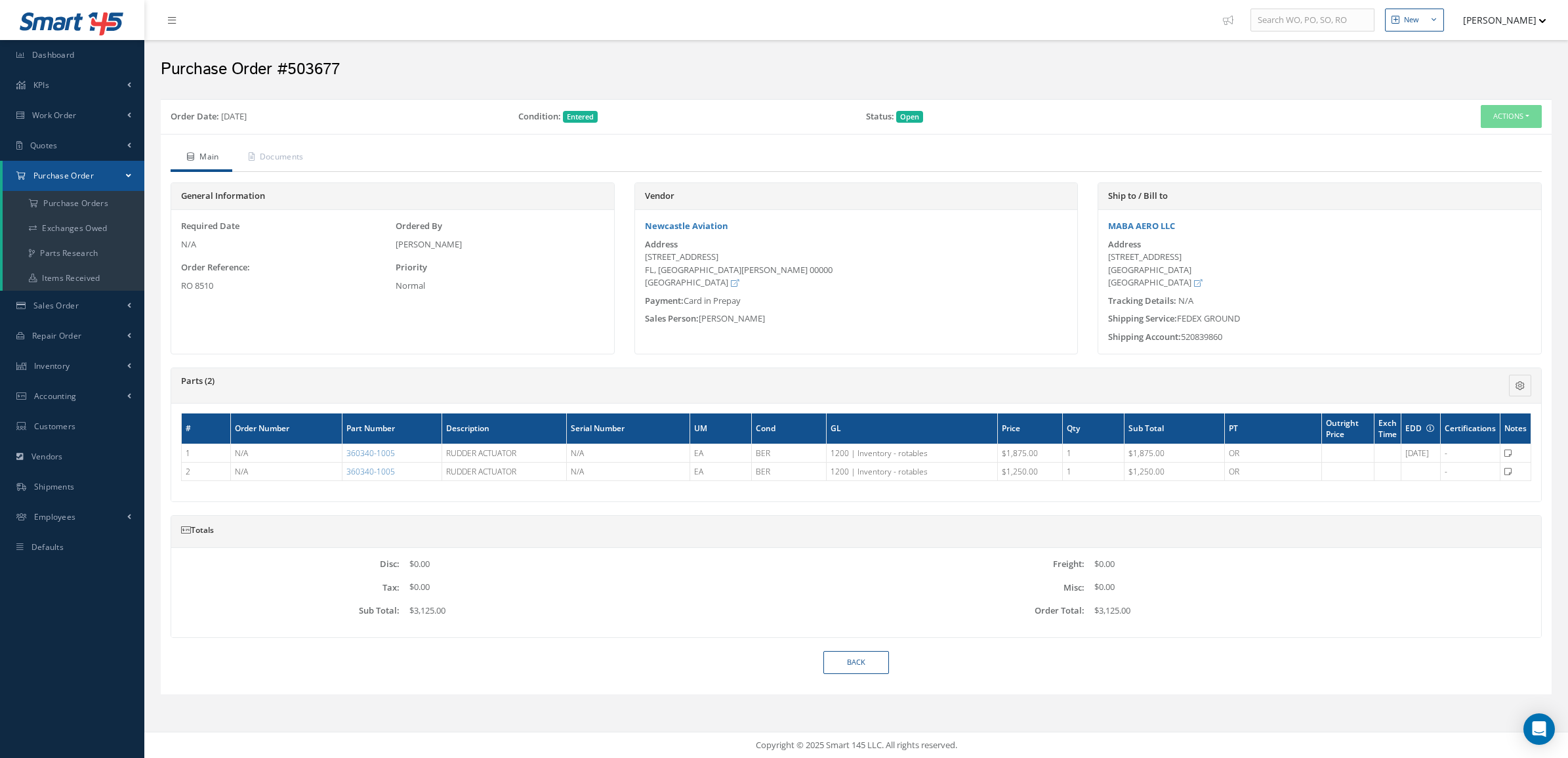
drag, startPoint x: 644, startPoint y: 257, endPoint x: 773, endPoint y: 256, distance: 129.0
click at [773, 256] on div "[STREET_ADDRESS][PERSON_NAME]" at bounding box center [856, 271] width 423 height 39
copy div "[STREET_ADDRESS]"
click at [60, 306] on span "Sales Order" at bounding box center [56, 305] width 45 height 11
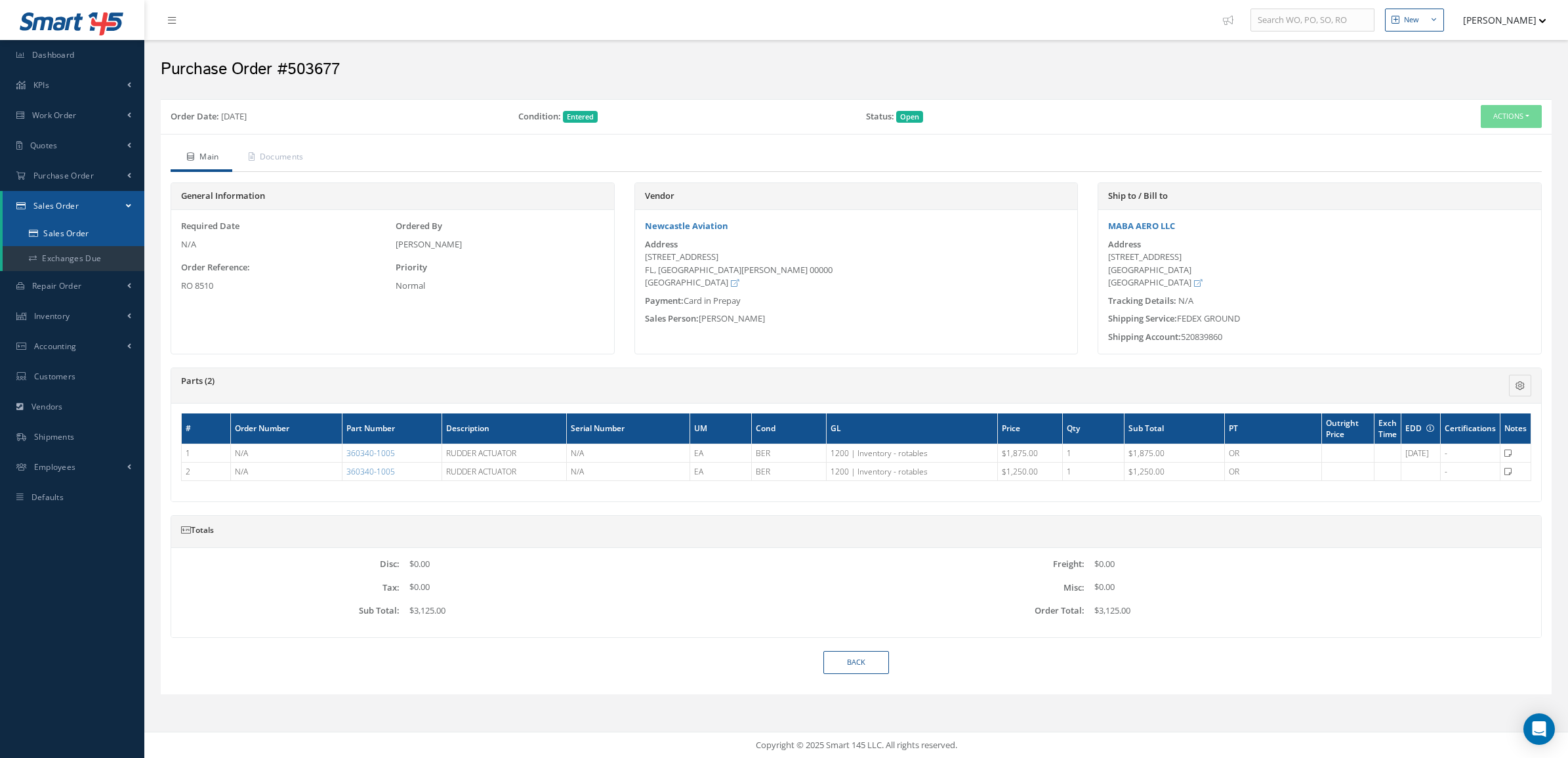
click at [47, 237] on link "Sales Order" at bounding box center [73, 233] width 141 height 25
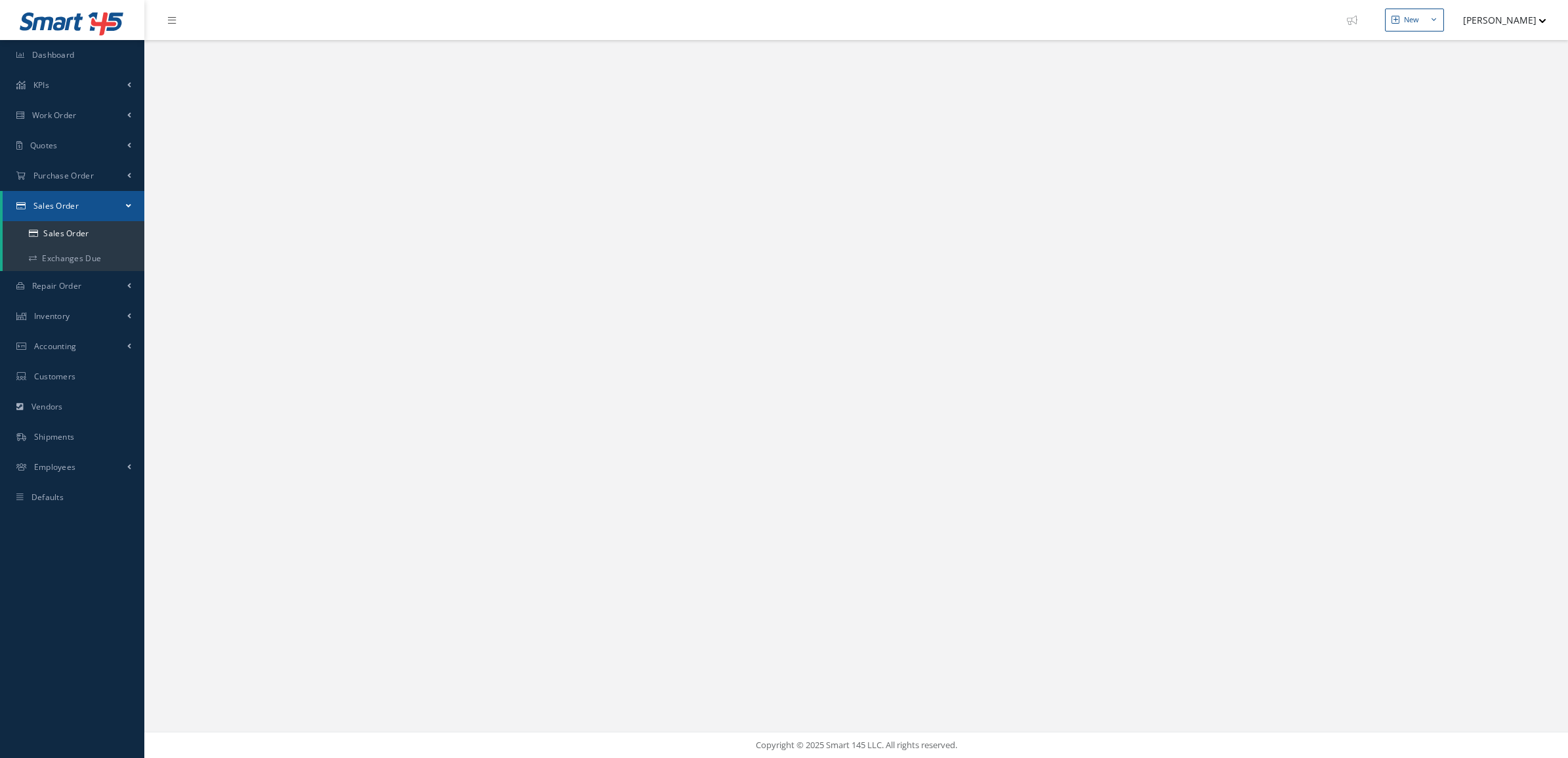
select select "25"
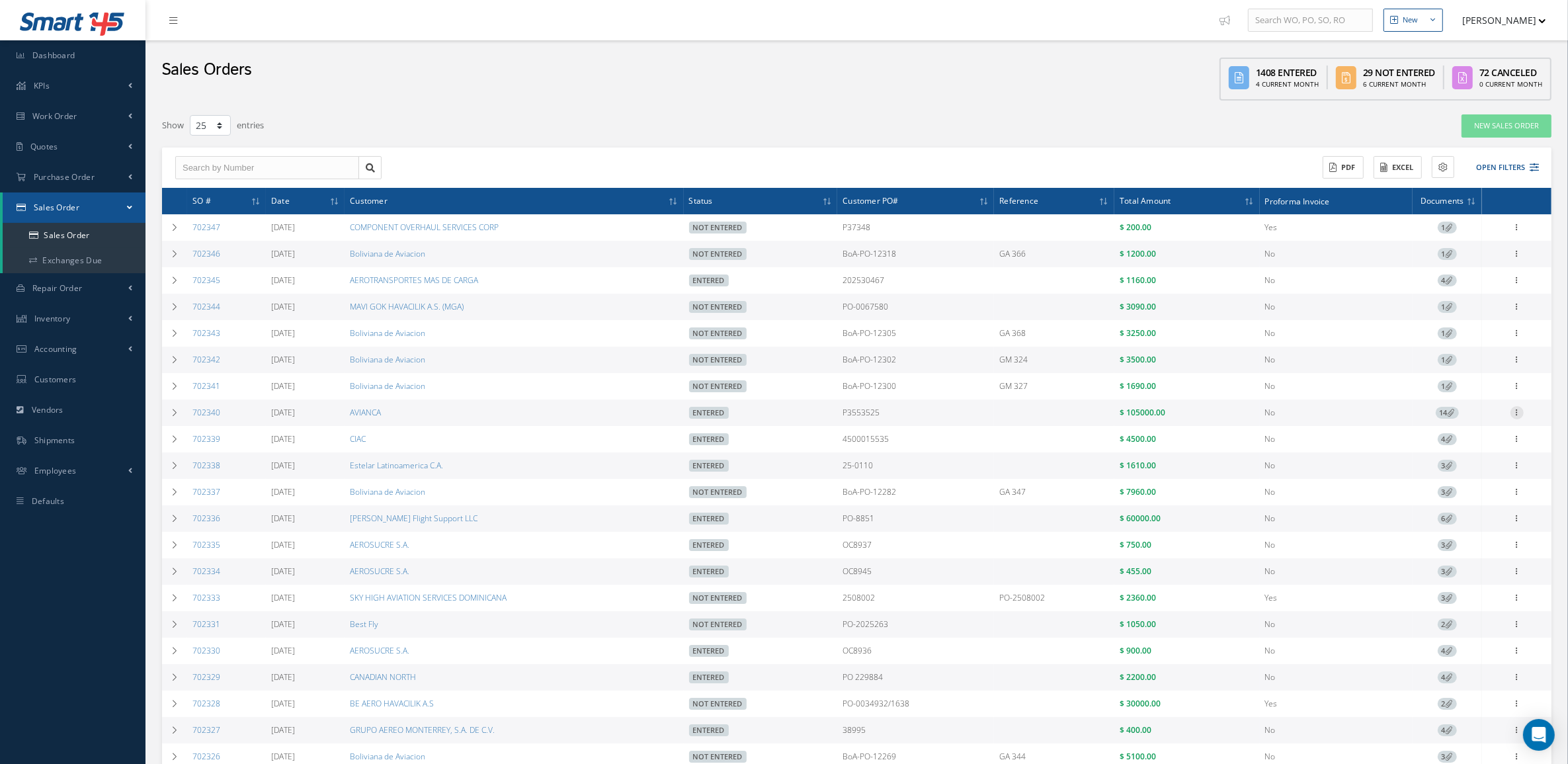
click at [1512, 417] on icon at bounding box center [1517, 411] width 13 height 11
click at [1343, 314] on link "Invoice" at bounding box center [1358, 313] width 99 height 20
